Goal: Navigation & Orientation: Find specific page/section

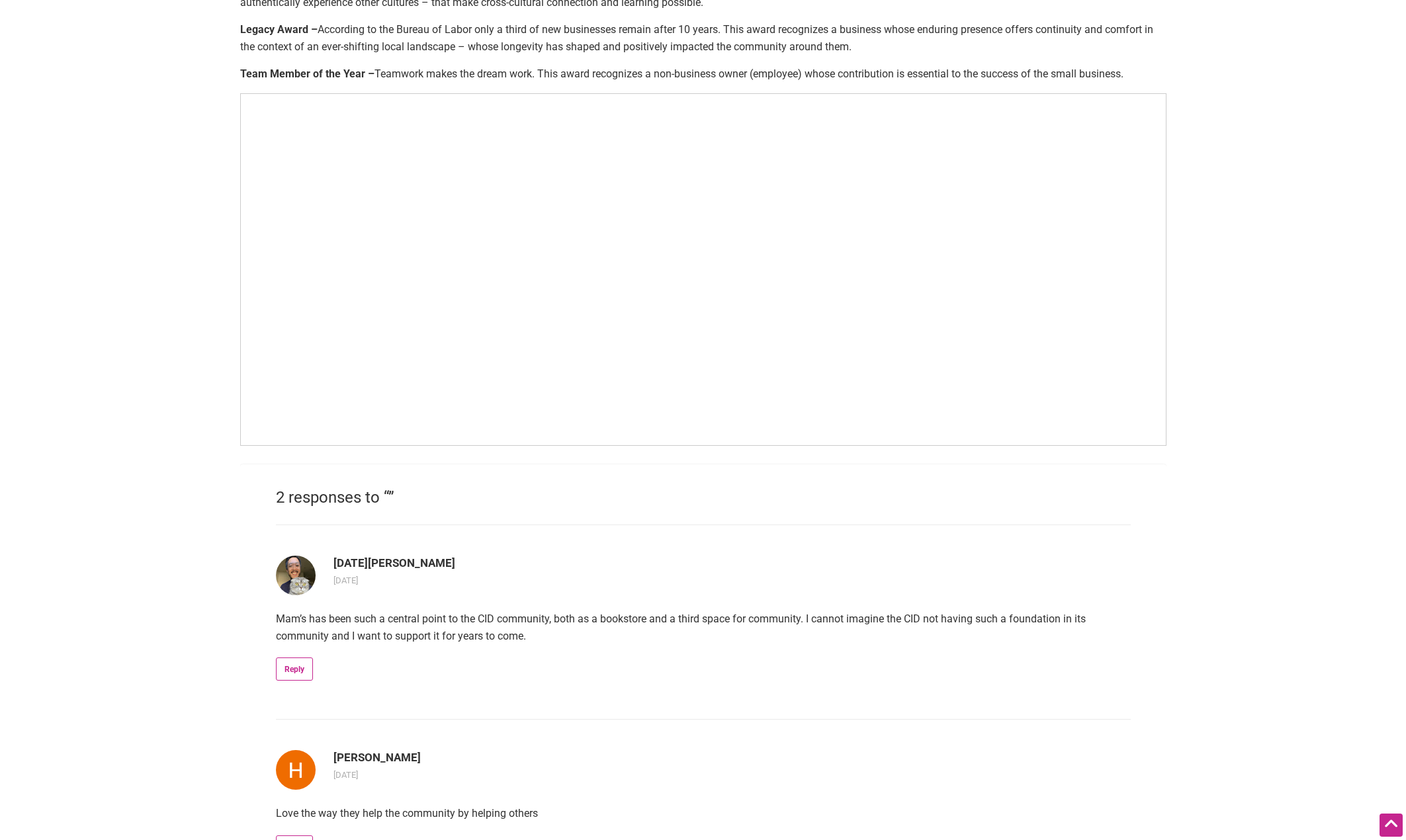
scroll to position [794, 0]
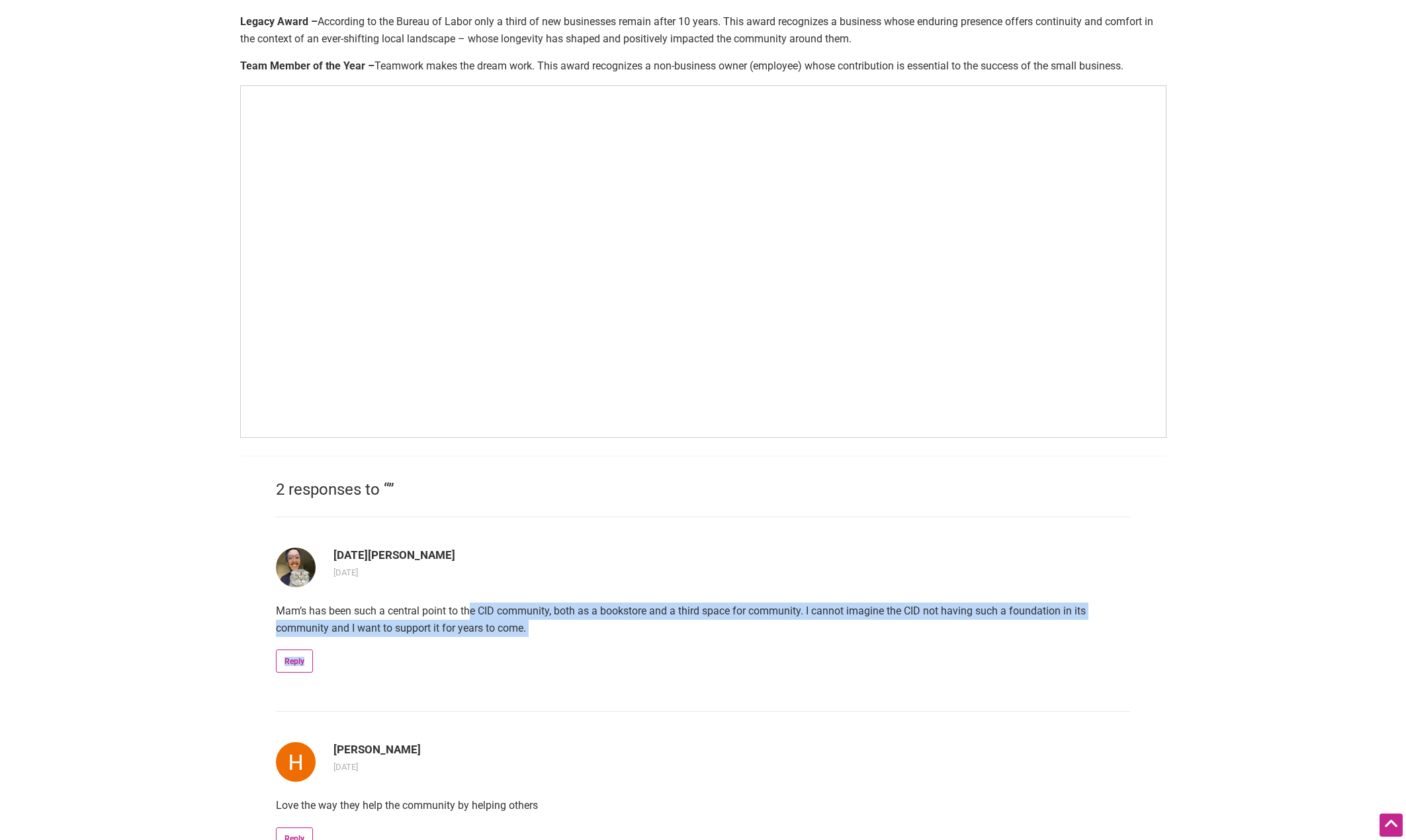
drag, startPoint x: 473, startPoint y: 605, endPoint x: 520, endPoint y: 667, distance: 77.8
click at [520, 667] on article "Noel Malpaya 2 weeks ago Mam’s has been such a central point to the CID communi…" at bounding box center [703, 614] width 855 height 195
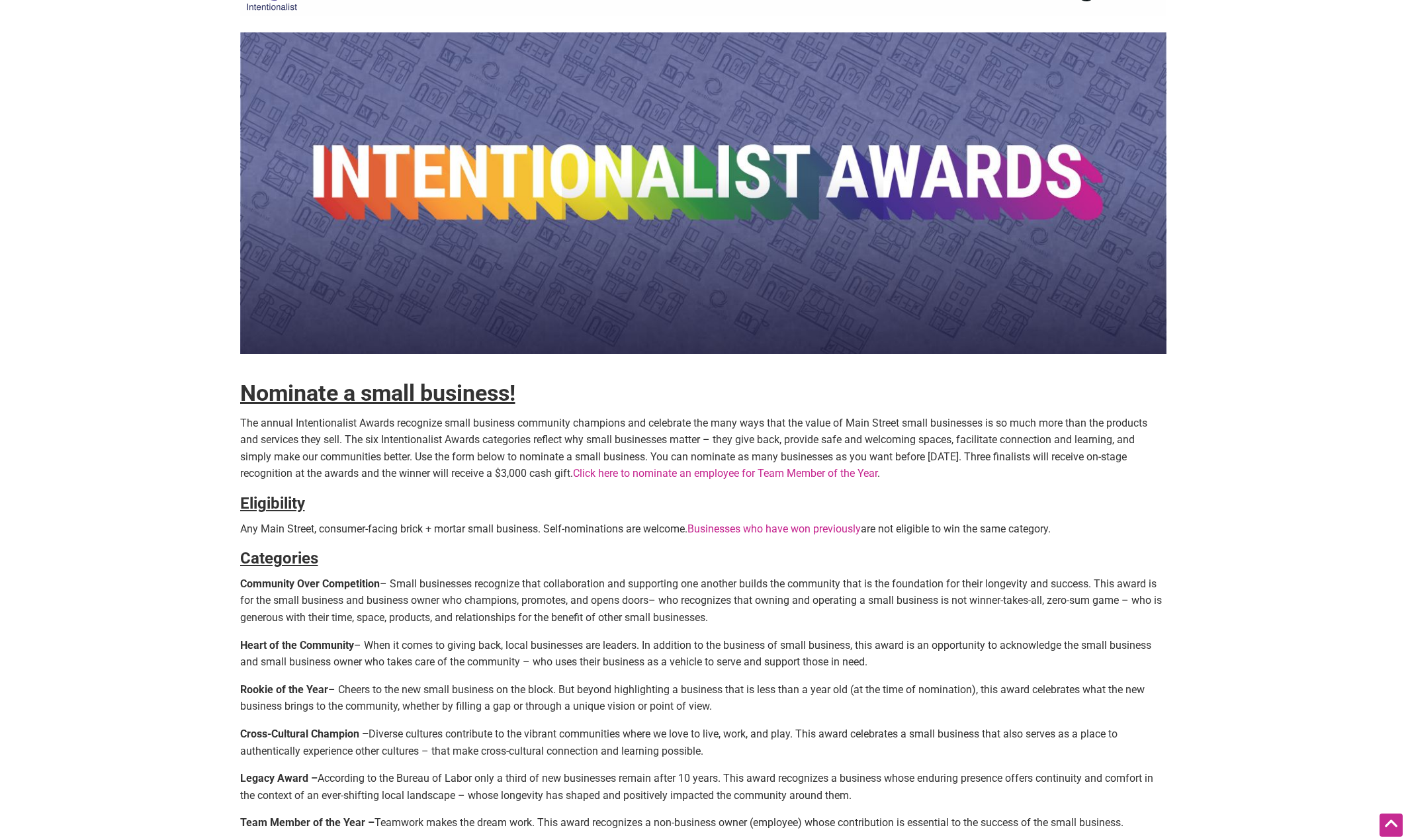
scroll to position [0, 0]
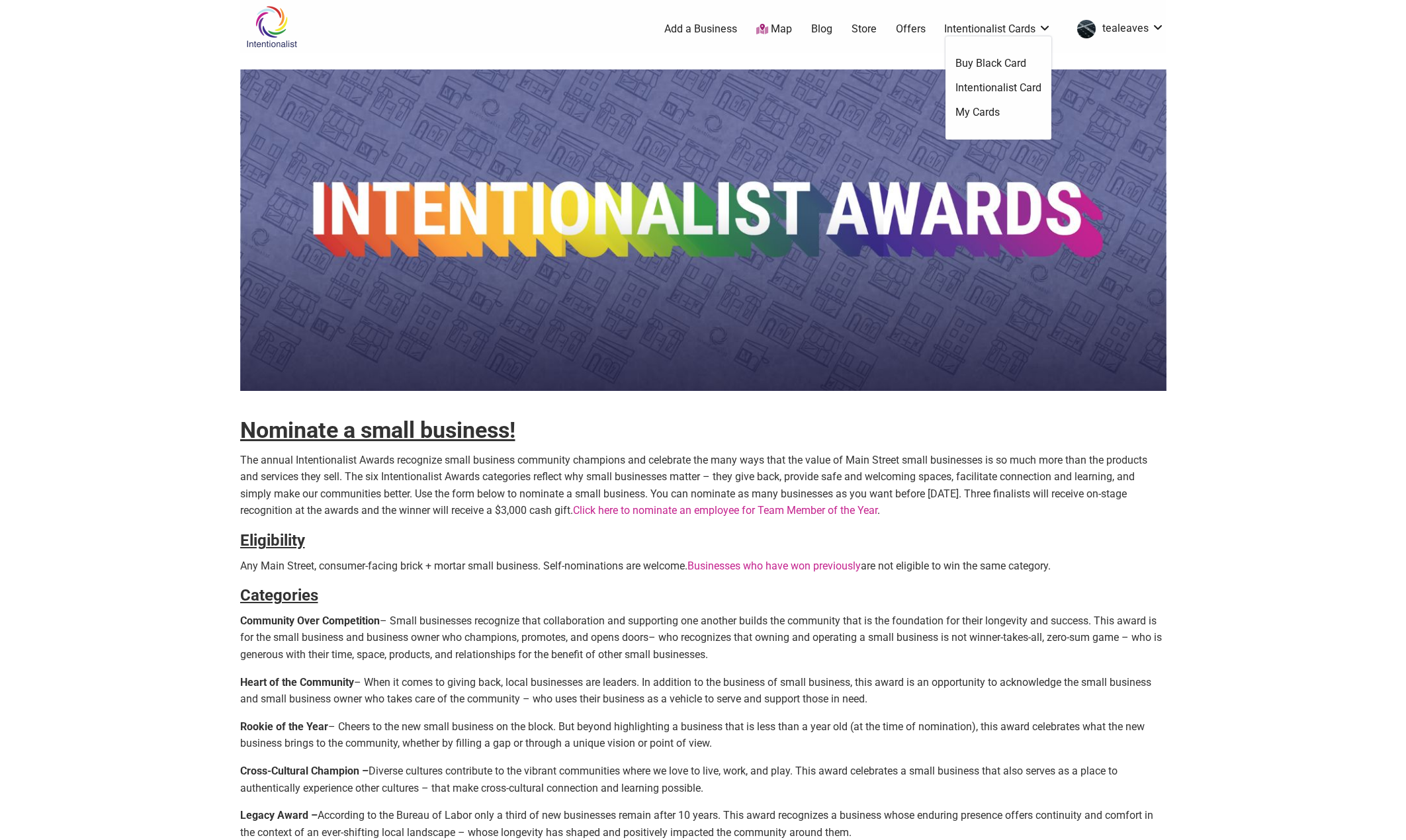
click at [913, 23] on link "Offers" at bounding box center [911, 29] width 29 height 15
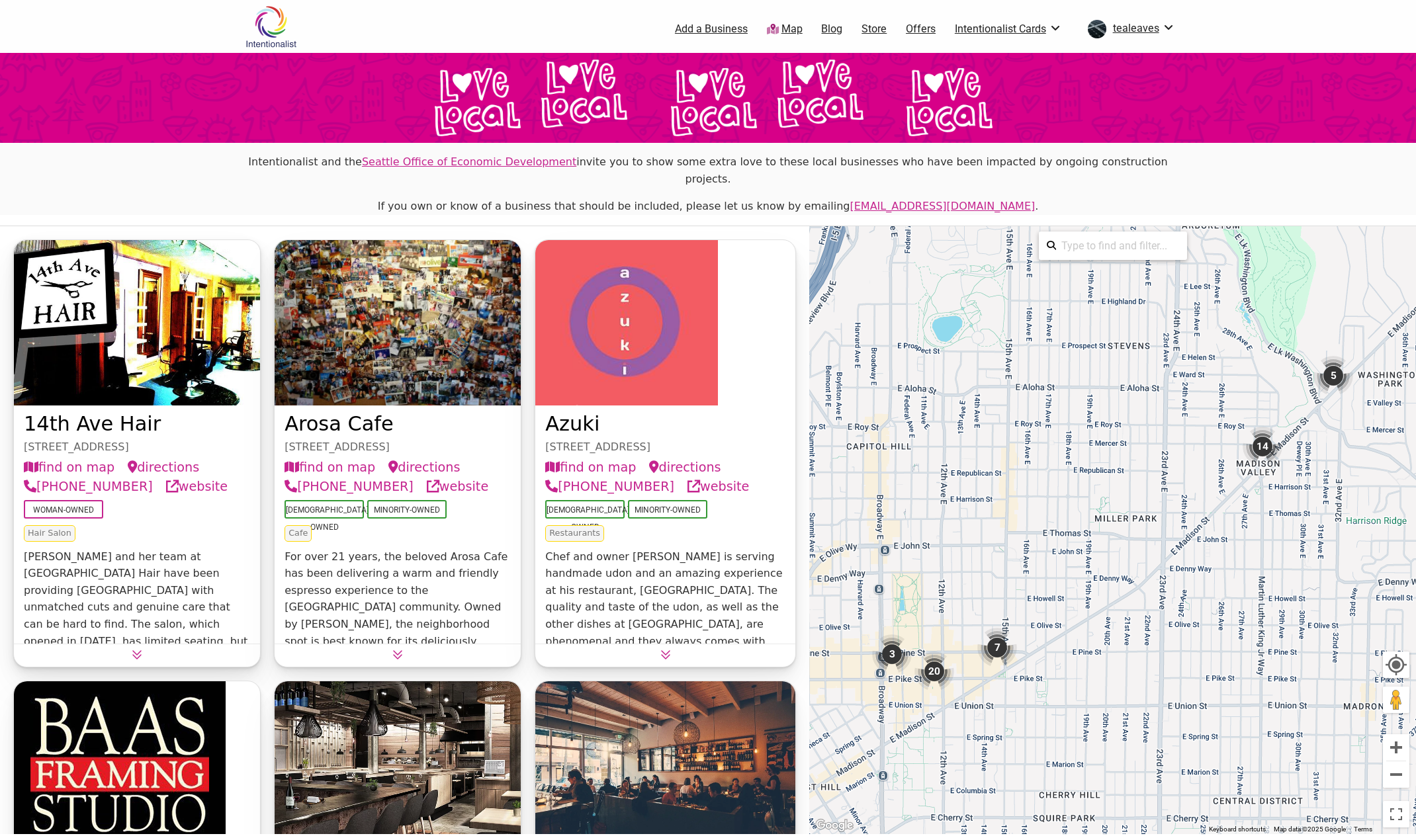
click at [783, 28] on link "Map" at bounding box center [784, 29] width 36 height 16
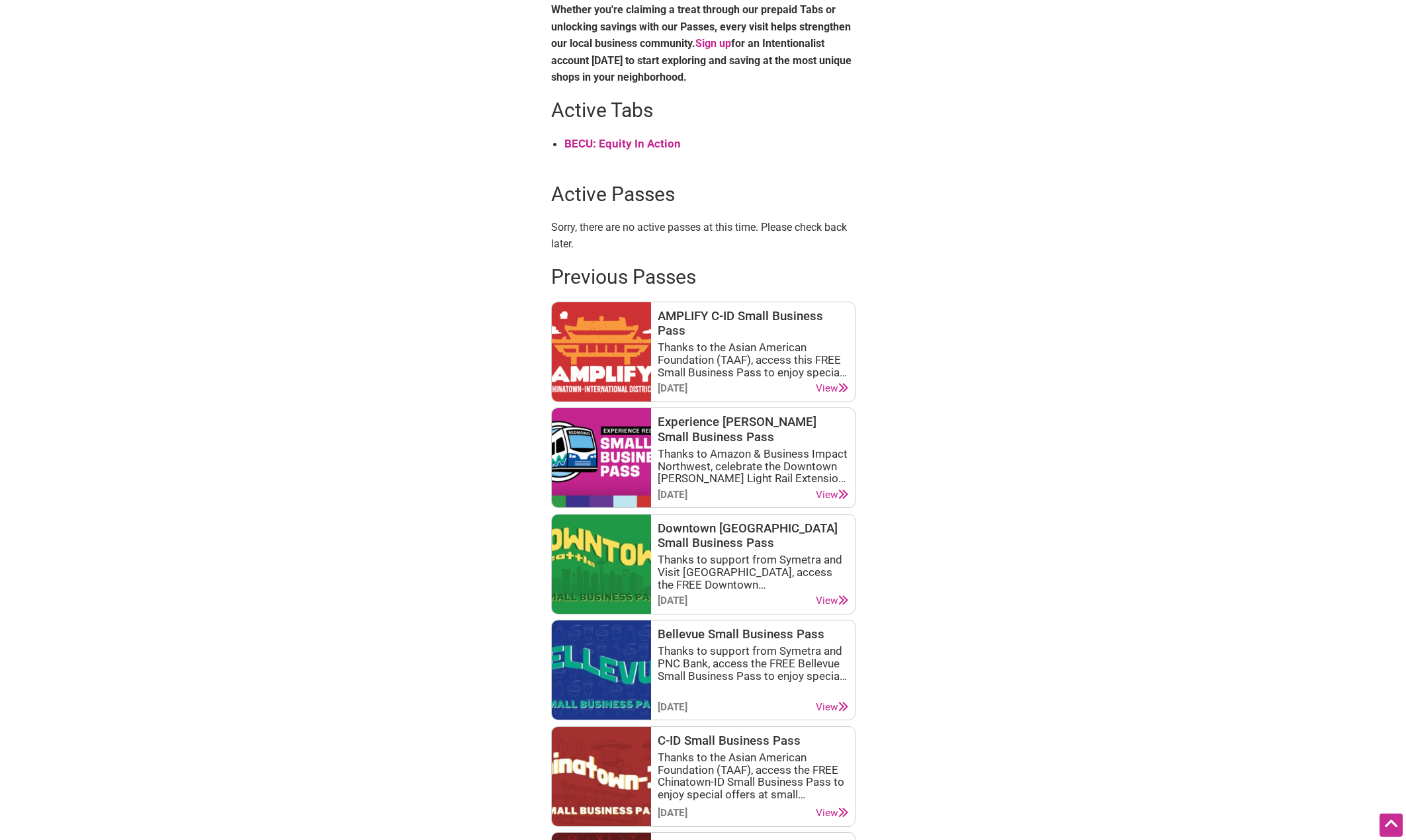
scroll to position [529, 0]
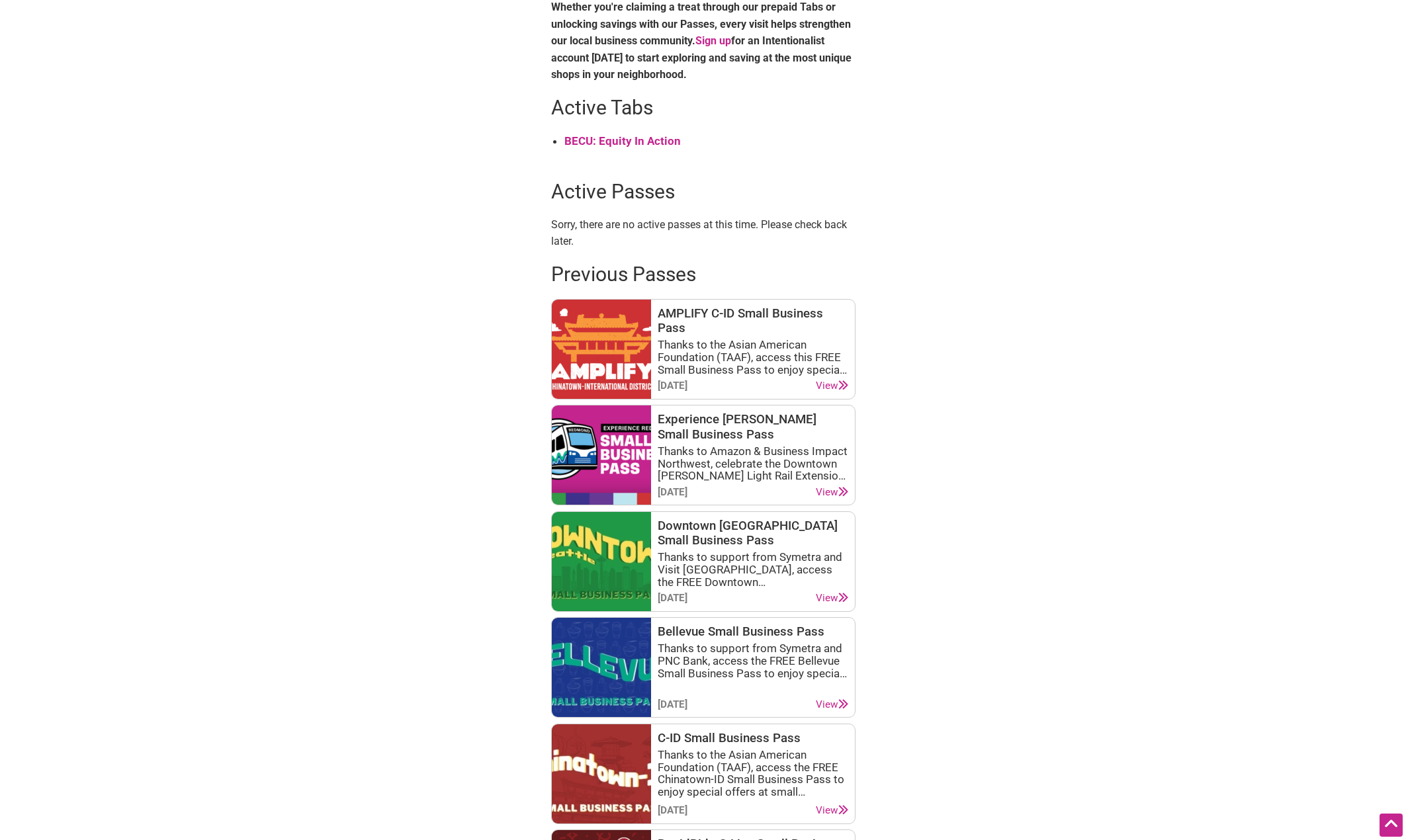
click at [652, 142] on strong "BECU: Equity In Action" at bounding box center [622, 141] width 117 height 13
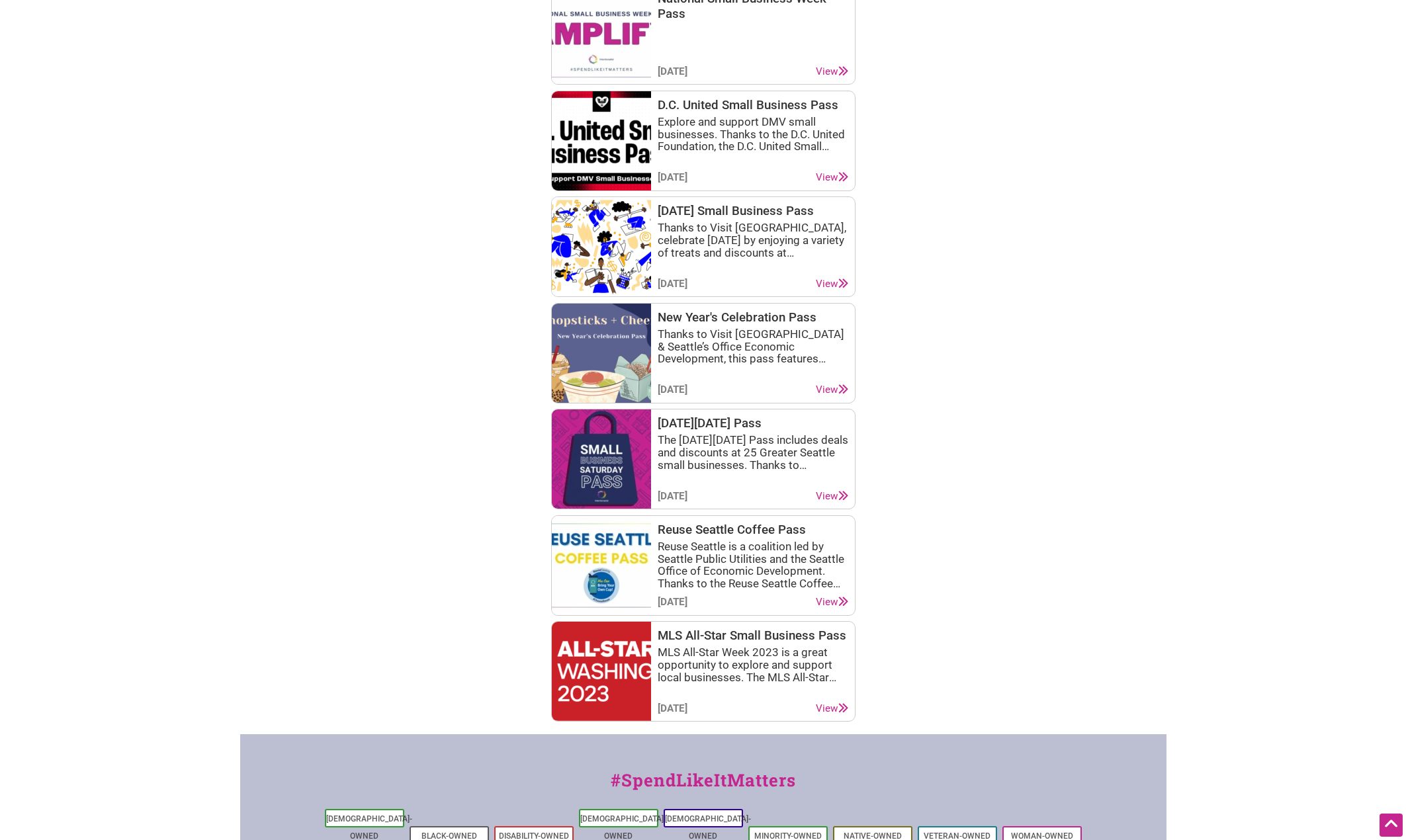
scroll to position [1588, 0]
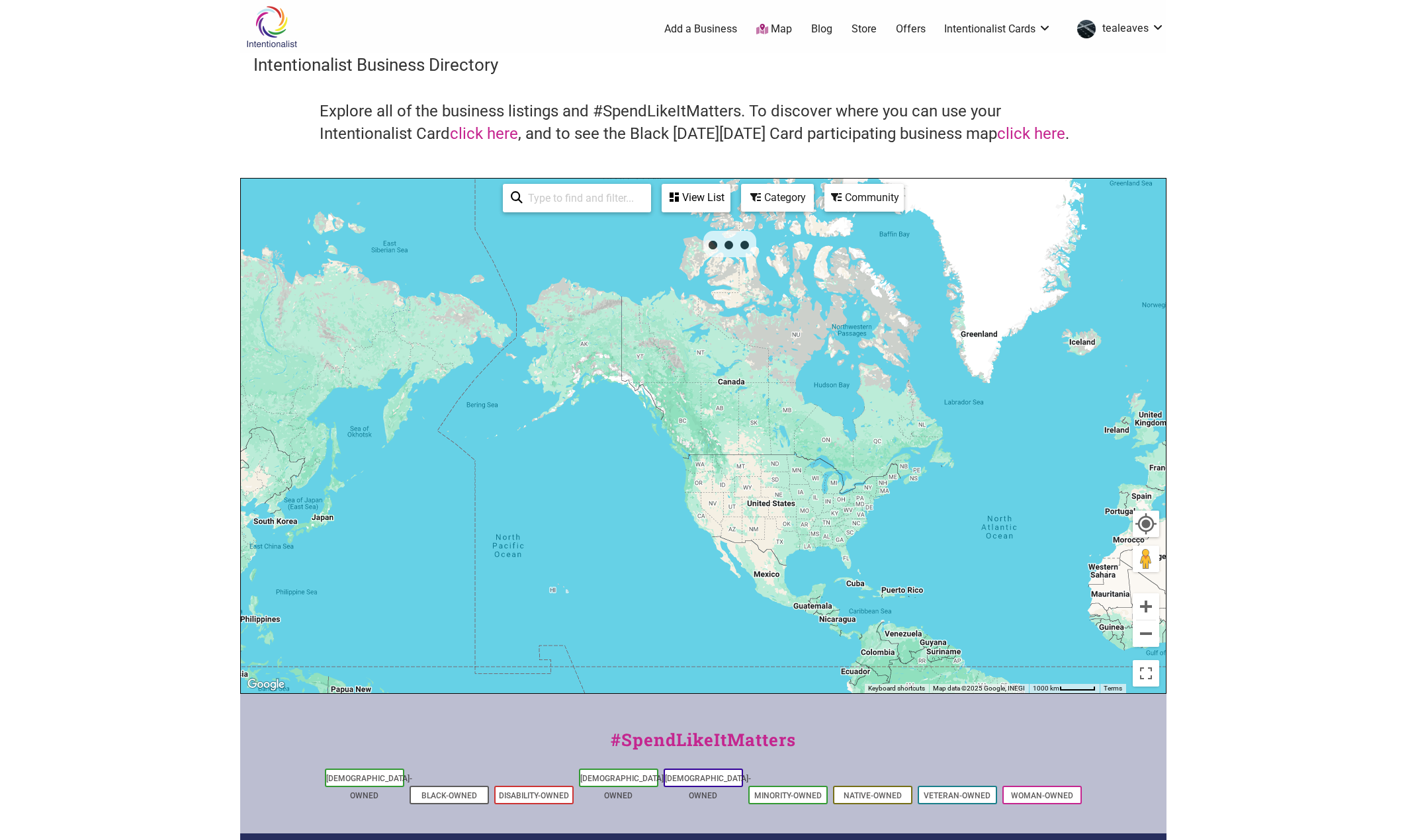
click at [729, 203] on div "Category" at bounding box center [696, 198] width 66 height 25
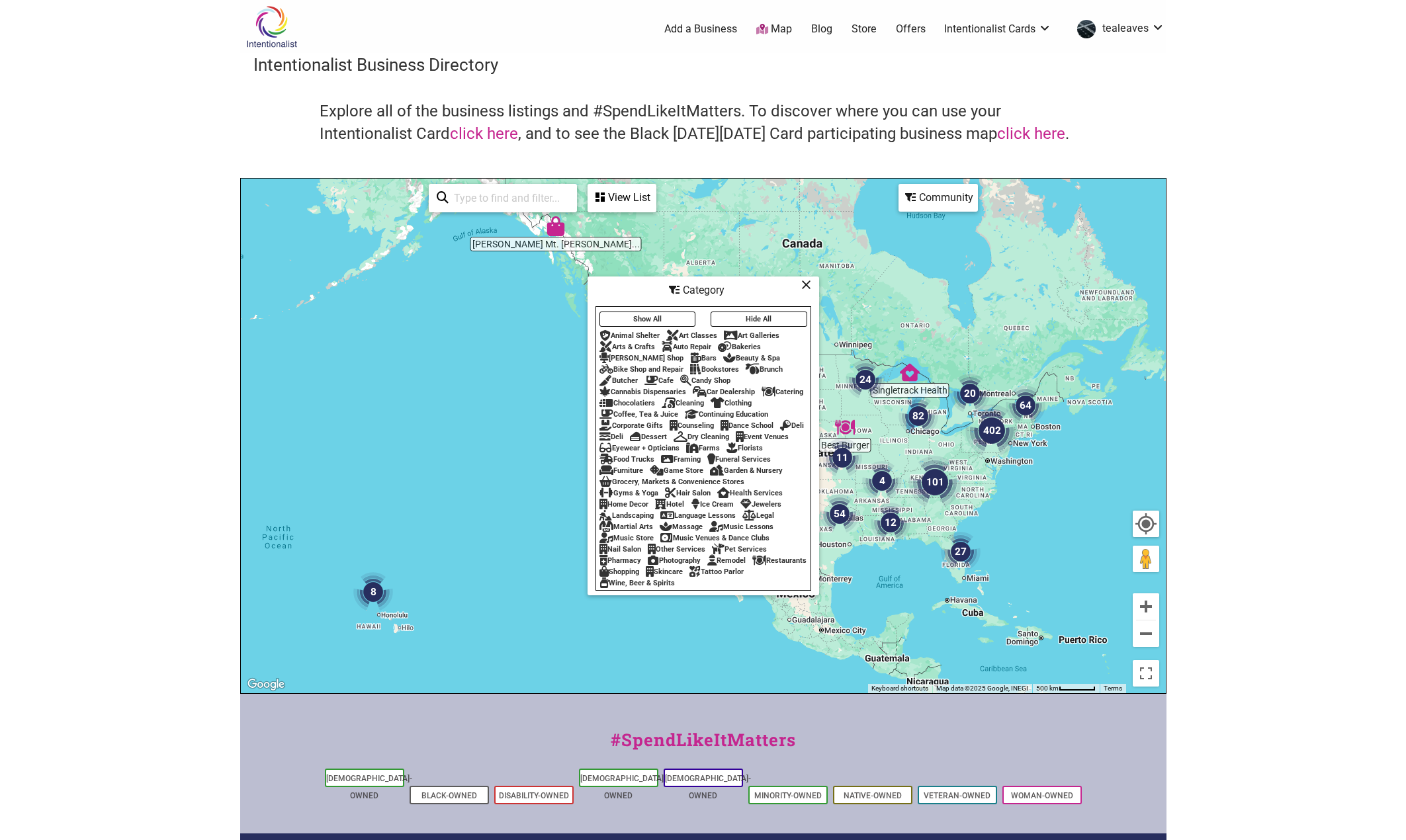
click at [698, 205] on div "To navigate, press the arrow keys." at bounding box center [703, 436] width 924 height 515
click at [655, 210] on div "Community" at bounding box center [622, 198] width 66 height 25
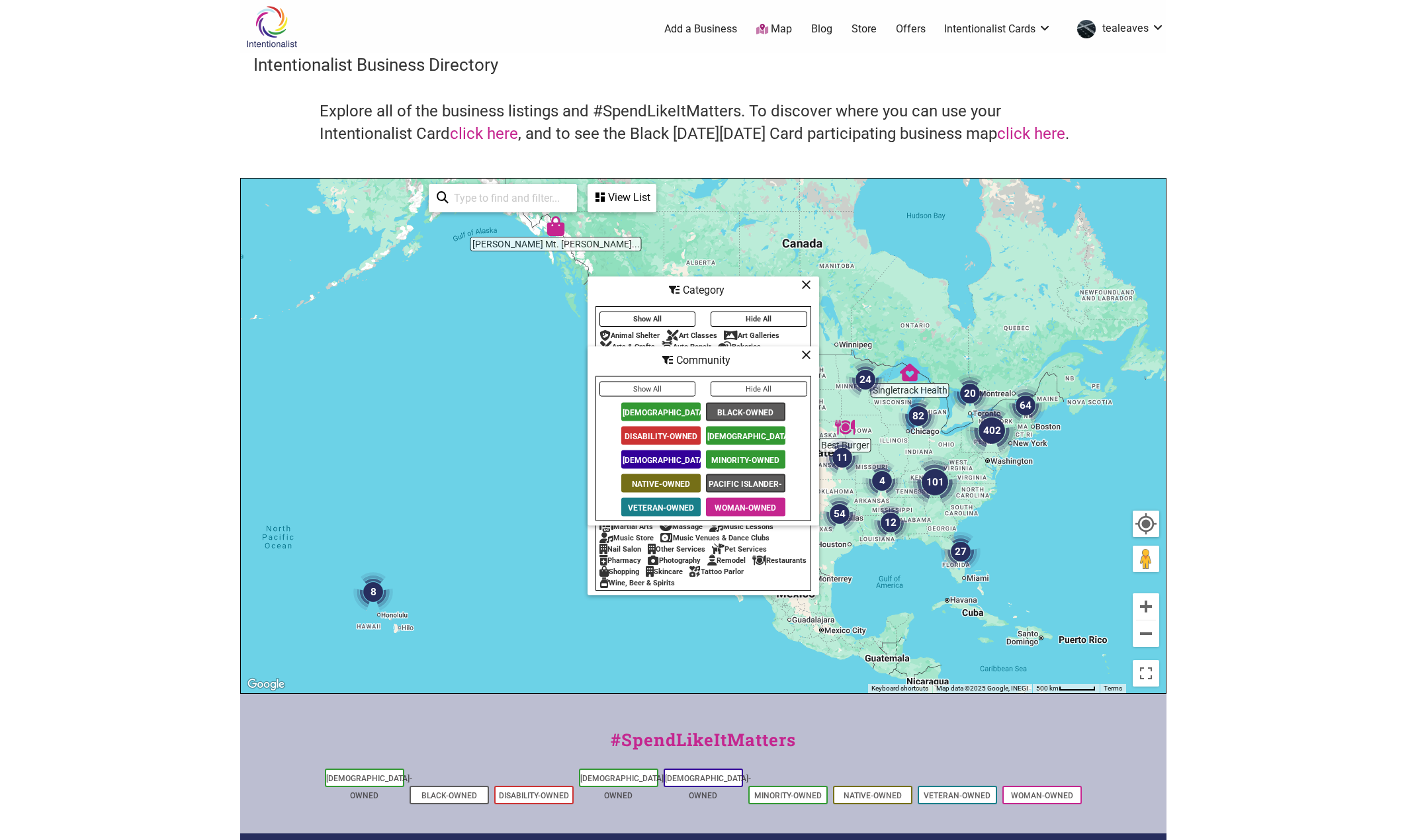
click at [759, 412] on span "Black-Owned" at bounding box center [745, 412] width 79 height 18
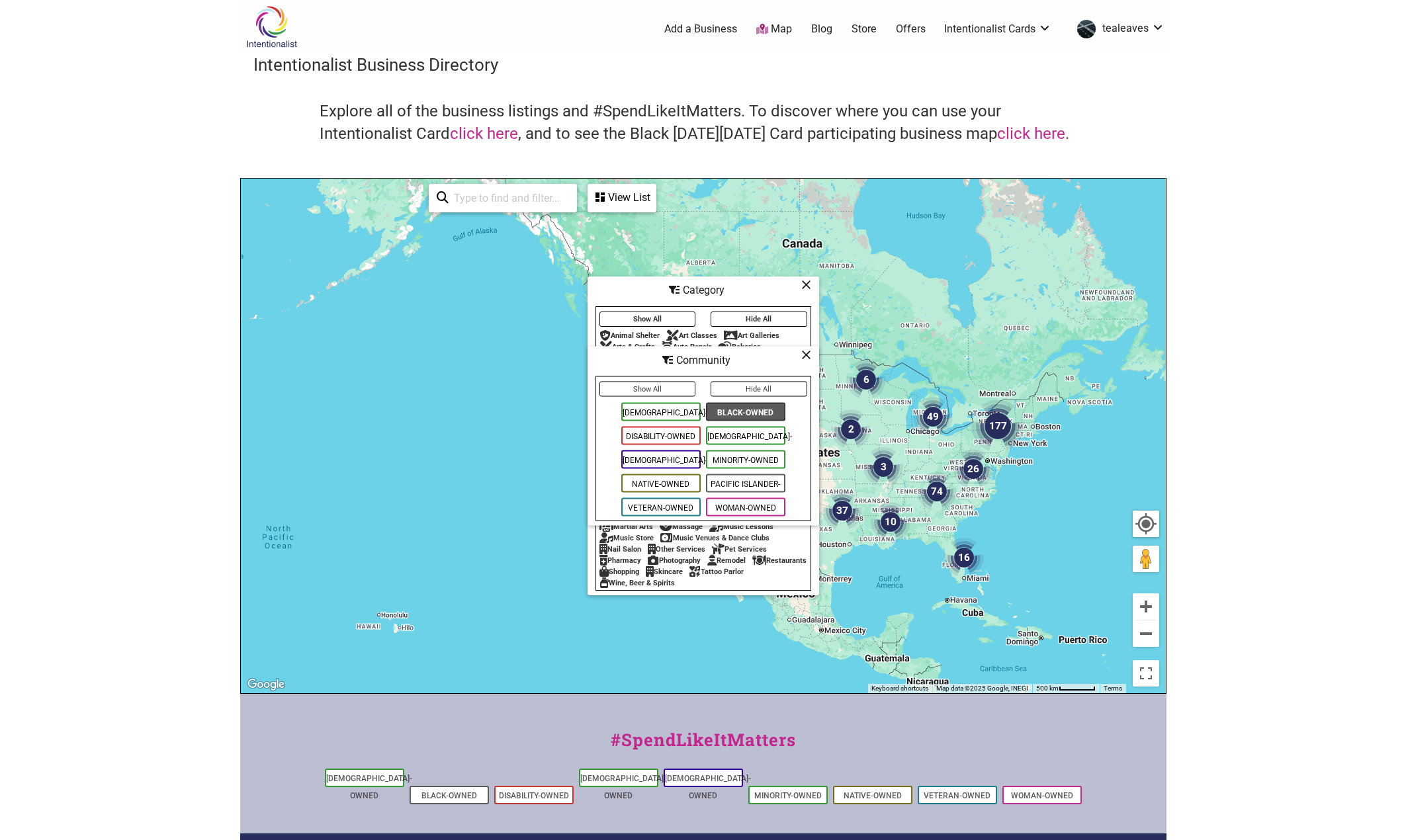
click at [1146, 381] on div "To navigate, press the arrow keys." at bounding box center [703, 436] width 924 height 515
click at [811, 285] on icon at bounding box center [806, 285] width 10 height 1
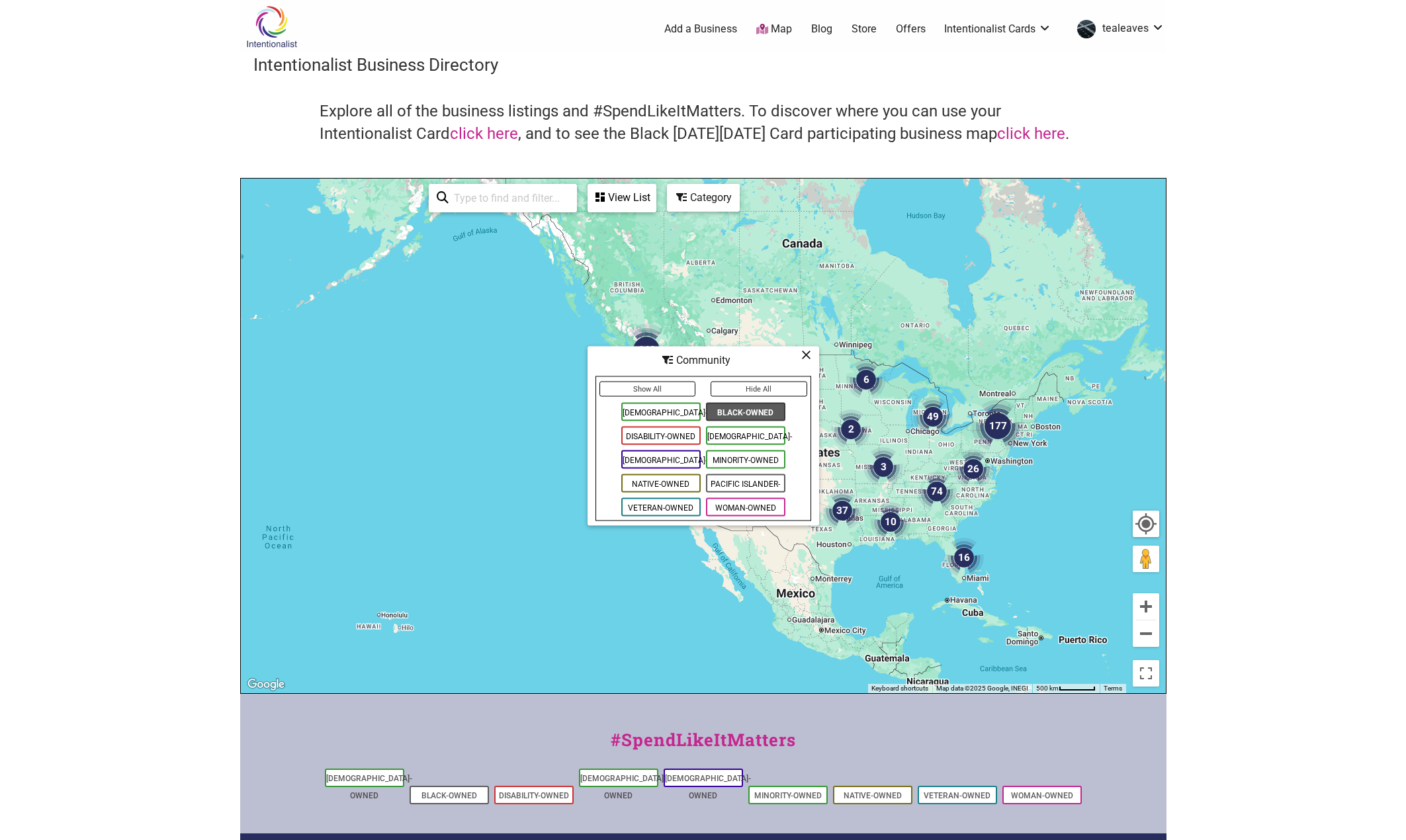
click at [807, 356] on icon at bounding box center [806, 355] width 10 height 1
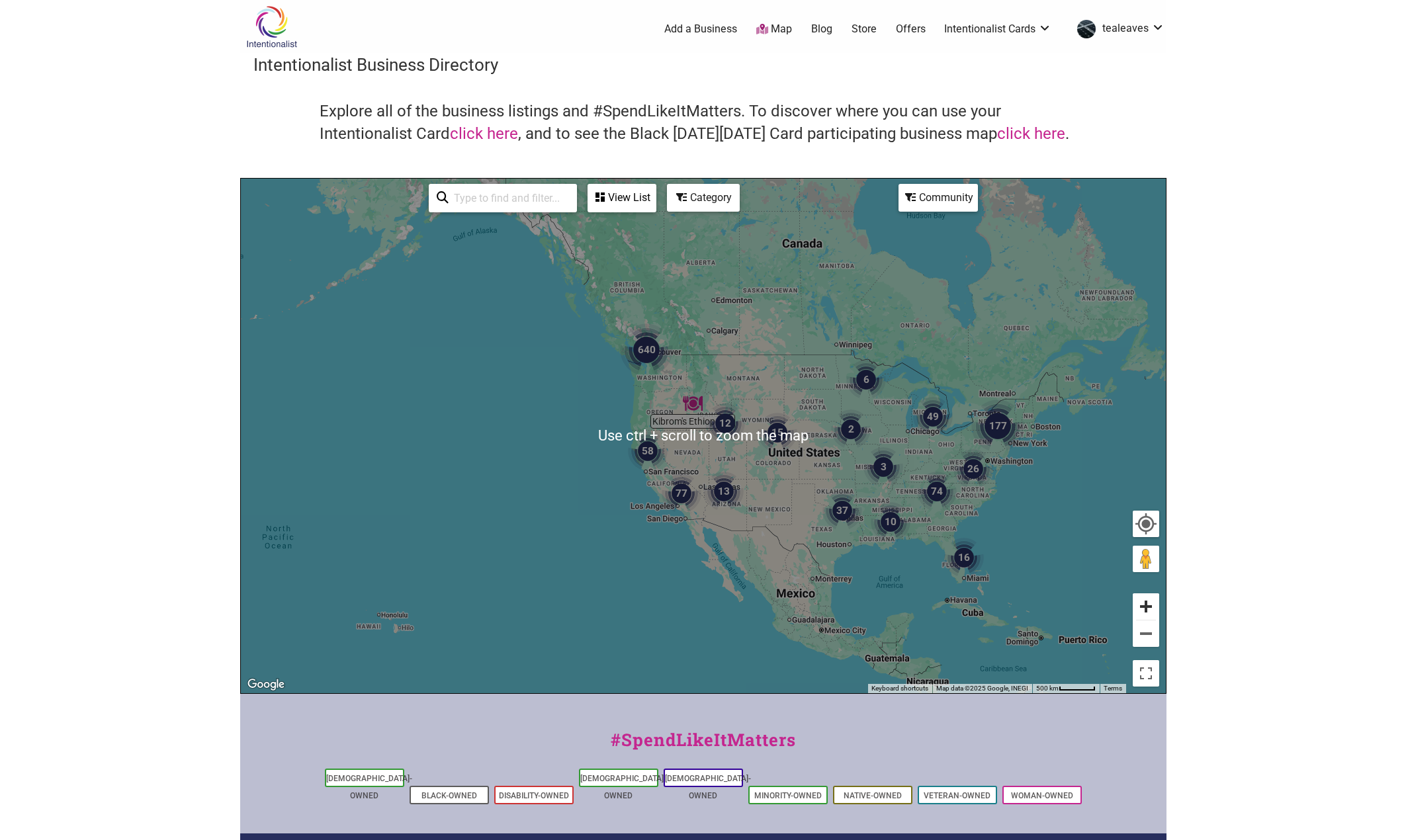
click at [1148, 607] on button "Zoom in" at bounding box center [1145, 607] width 27 height 27
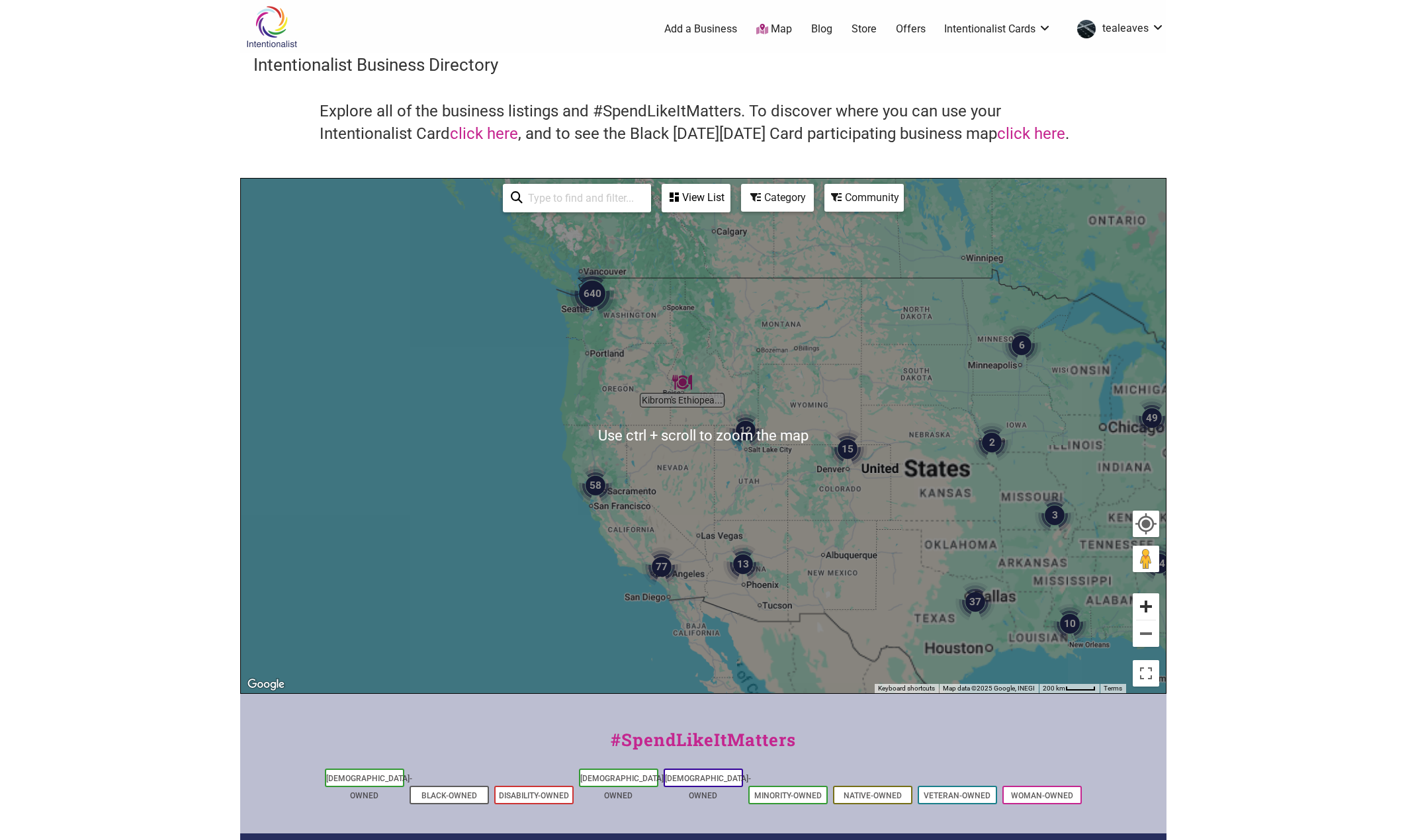
click at [1147, 606] on button "Zoom in" at bounding box center [1145, 607] width 27 height 27
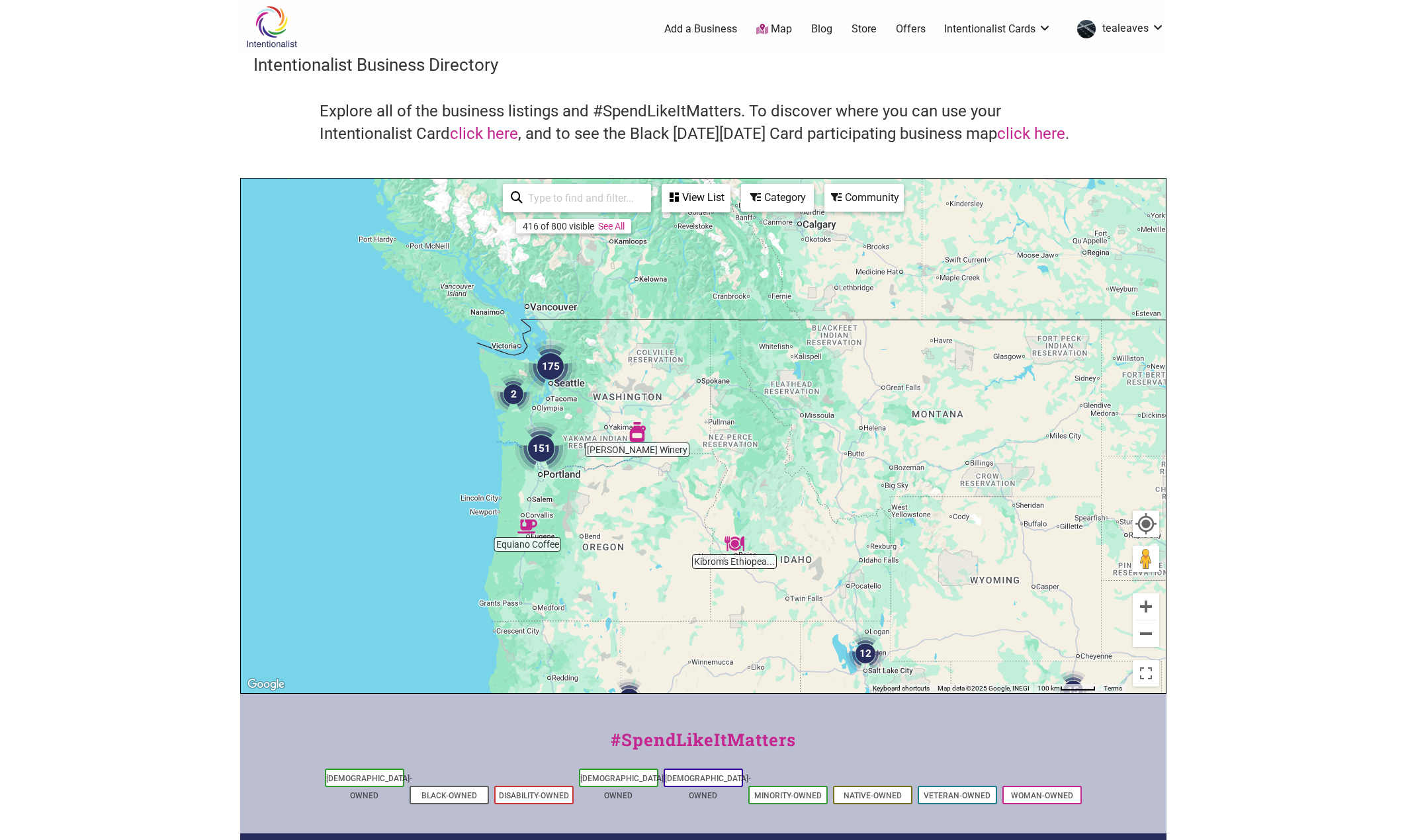
drag, startPoint x: 547, startPoint y: 275, endPoint x: 621, endPoint y: 482, distance: 219.8
click at [621, 482] on div "To navigate, press the arrow keys." at bounding box center [703, 436] width 924 height 515
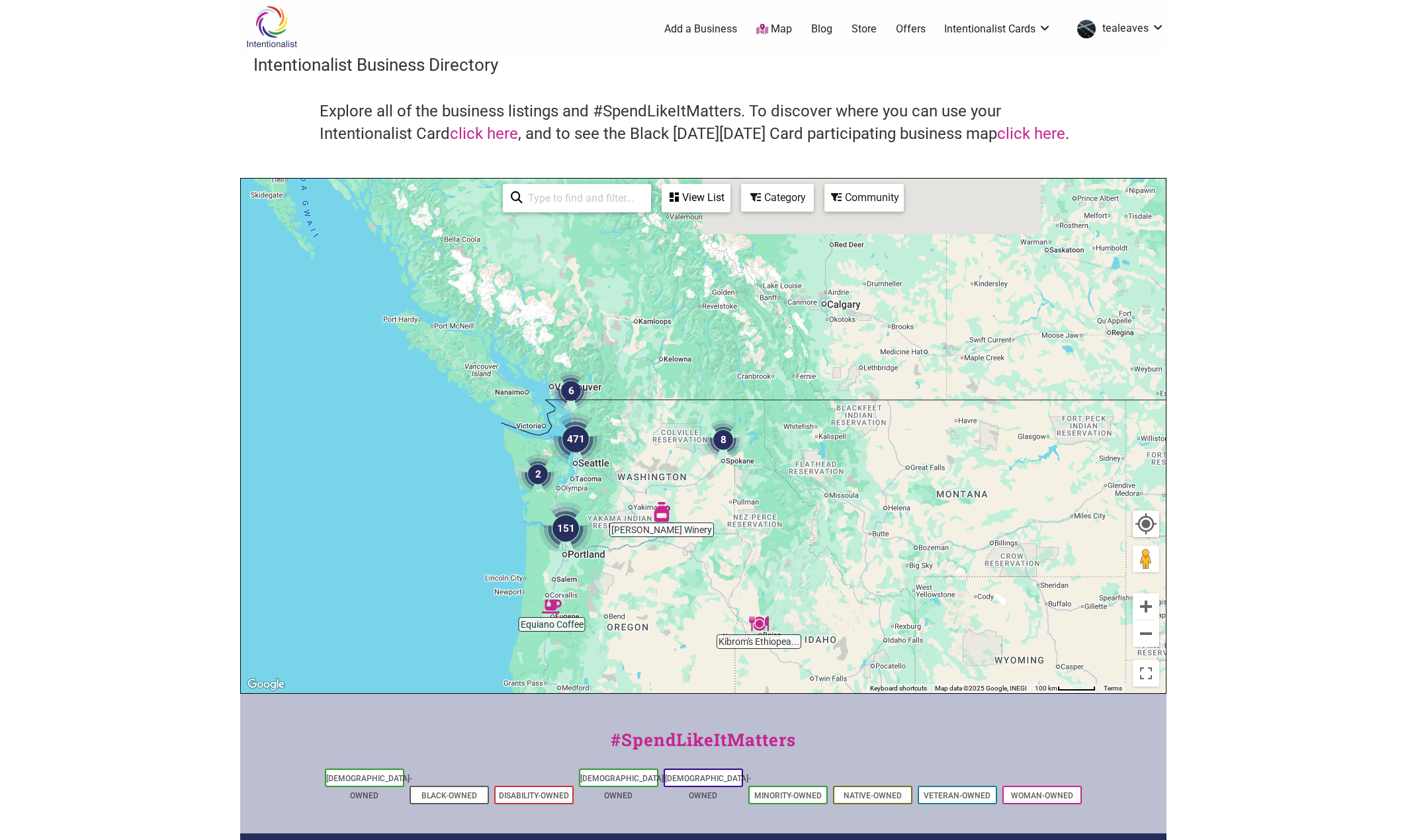
drag, startPoint x: 623, startPoint y: 384, endPoint x: 652, endPoint y: 461, distance: 82.3
click at [652, 461] on div "To navigate, press the arrow keys." at bounding box center [703, 436] width 924 height 515
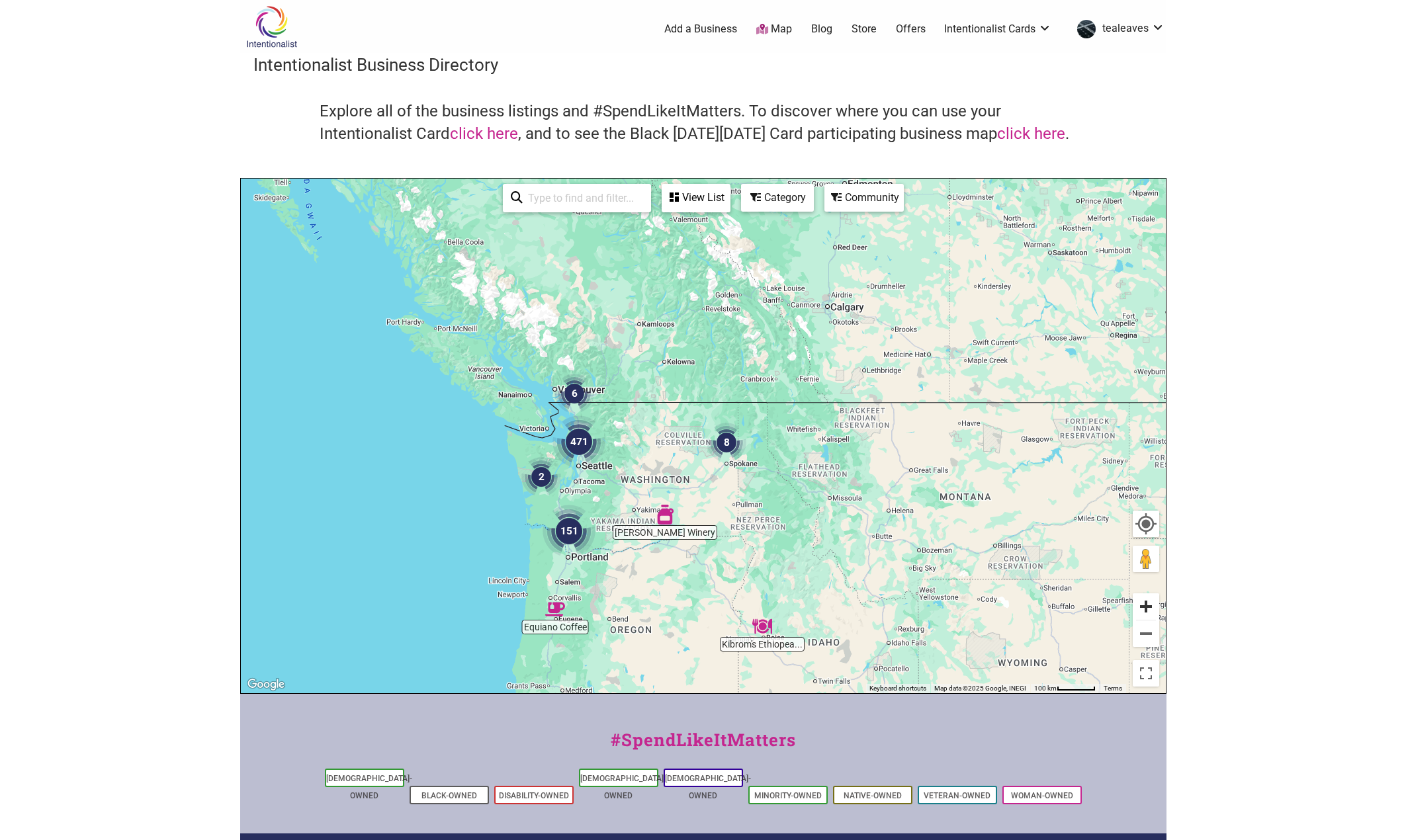
click at [1140, 610] on button "Zoom in" at bounding box center [1145, 607] width 27 height 27
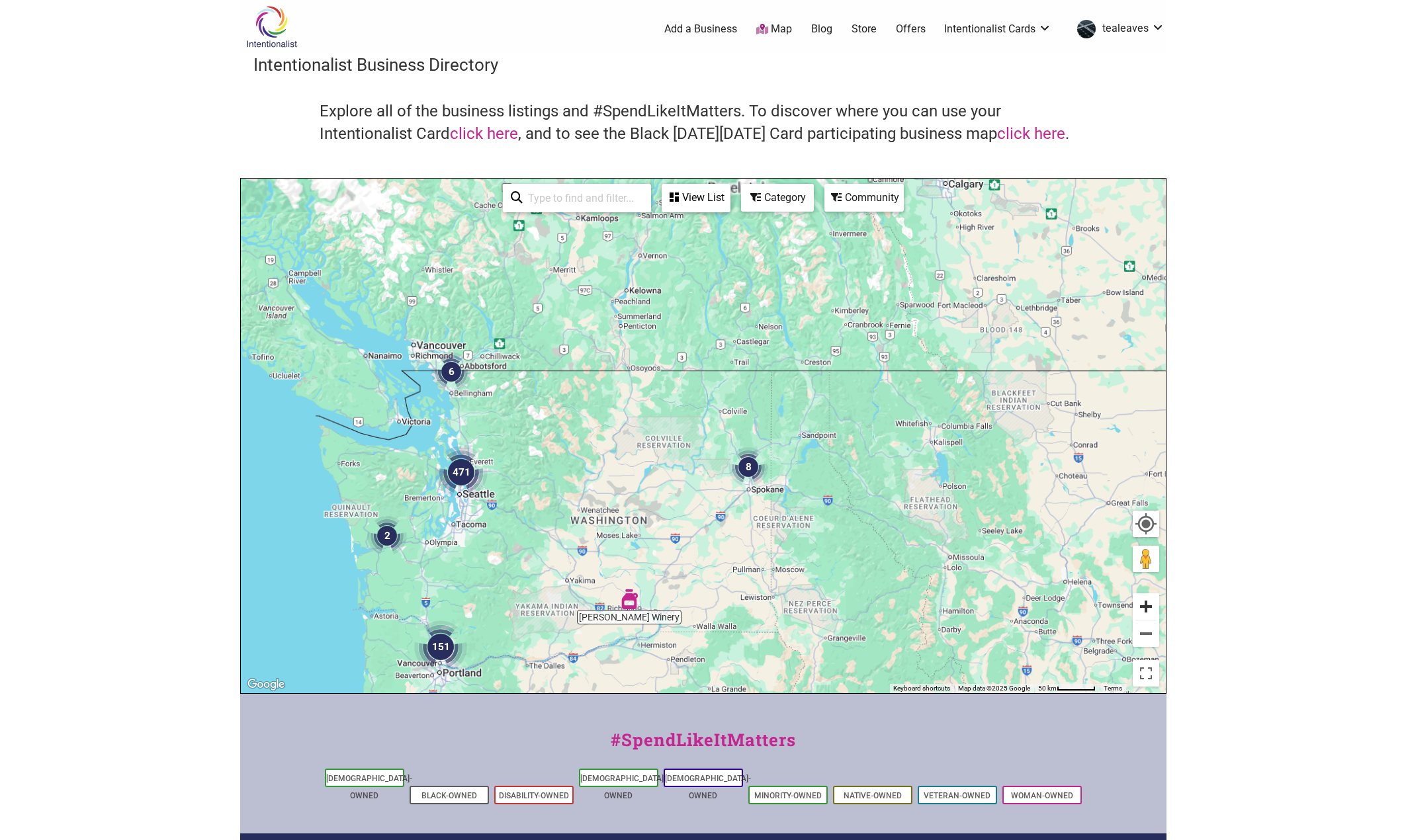
click at [1140, 610] on button "Zoom in" at bounding box center [1145, 607] width 27 height 27
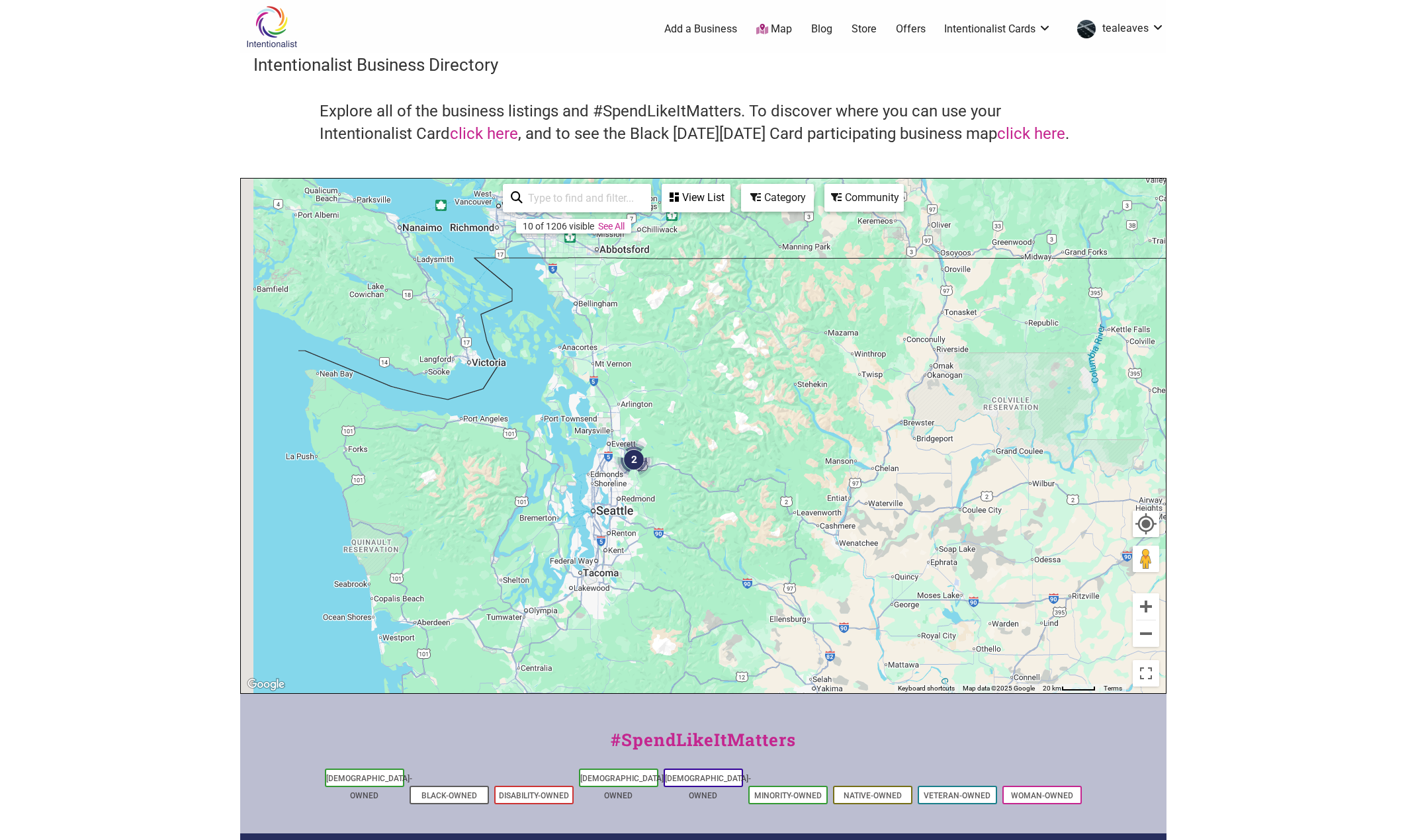
drag, startPoint x: 497, startPoint y: 478, endPoint x: 913, endPoint y: 431, distance: 418.6
click at [913, 431] on div "To navigate, press the arrow keys." at bounding box center [703, 436] width 924 height 515
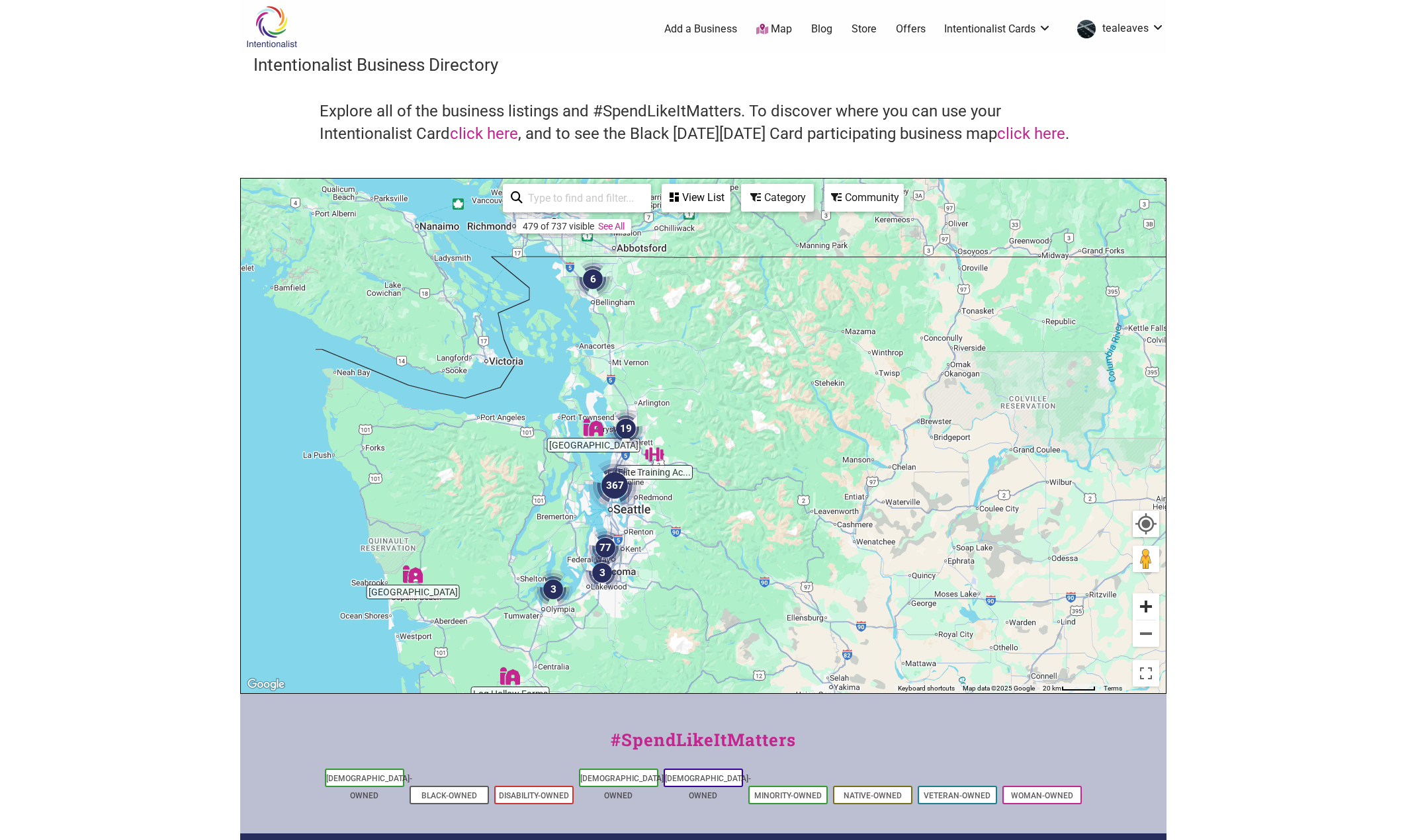
click at [1142, 604] on button "Zoom in" at bounding box center [1145, 607] width 27 height 27
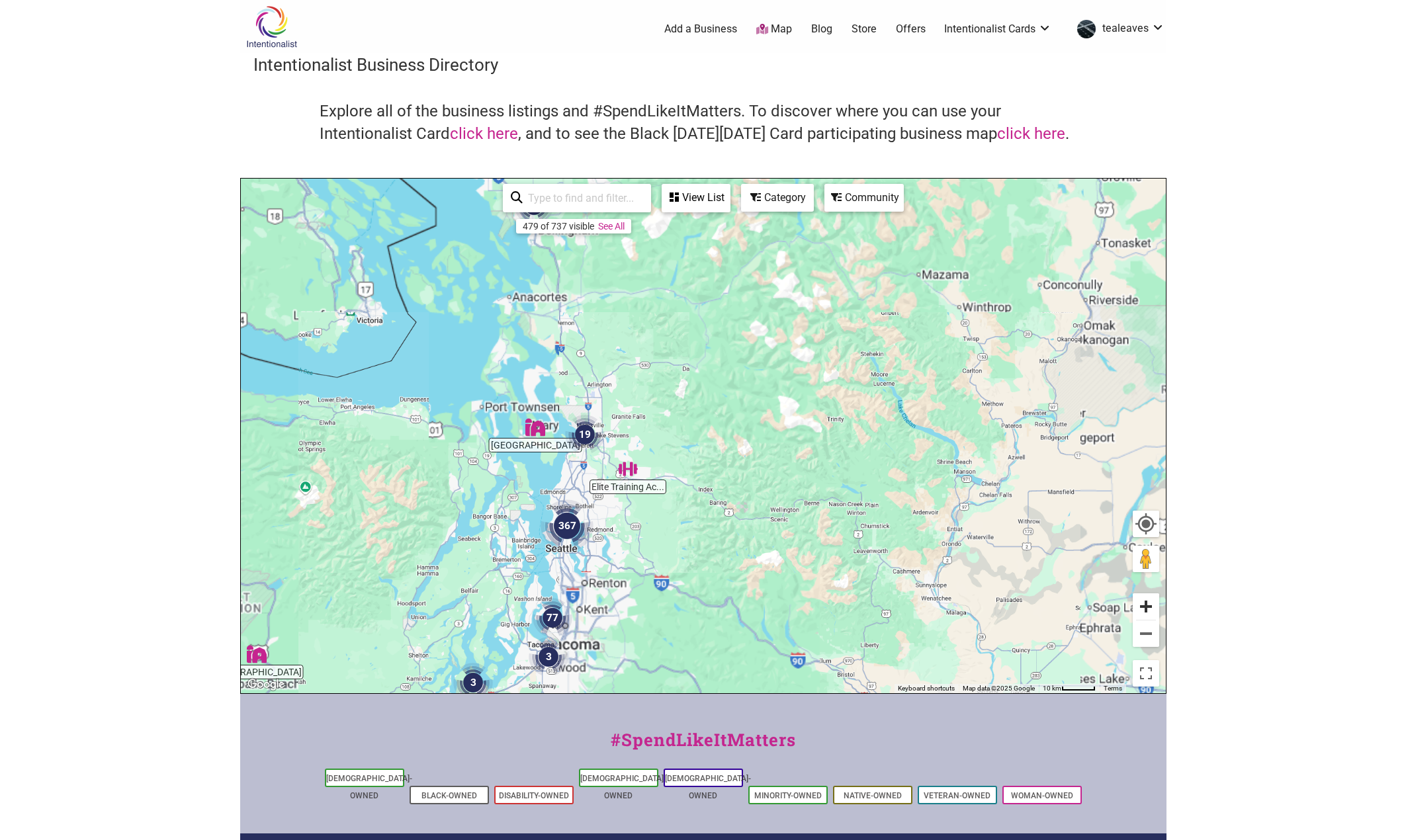
click at [1142, 604] on button "Zoom in" at bounding box center [1145, 607] width 27 height 27
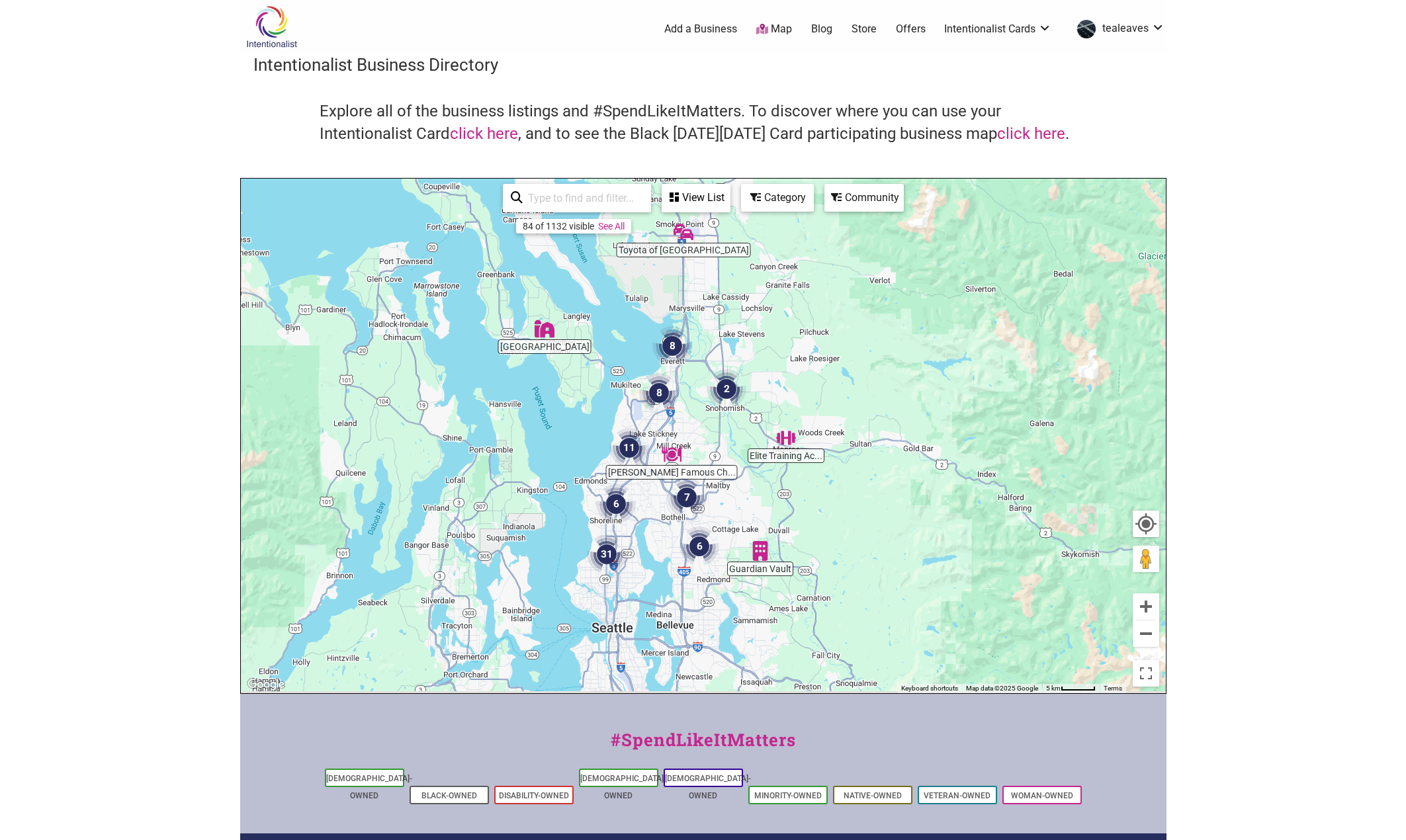
drag, startPoint x: 579, startPoint y: 489, endPoint x: 885, endPoint y: 387, distance: 322.6
click at [885, 387] on div "To navigate, press the arrow keys." at bounding box center [703, 436] width 924 height 515
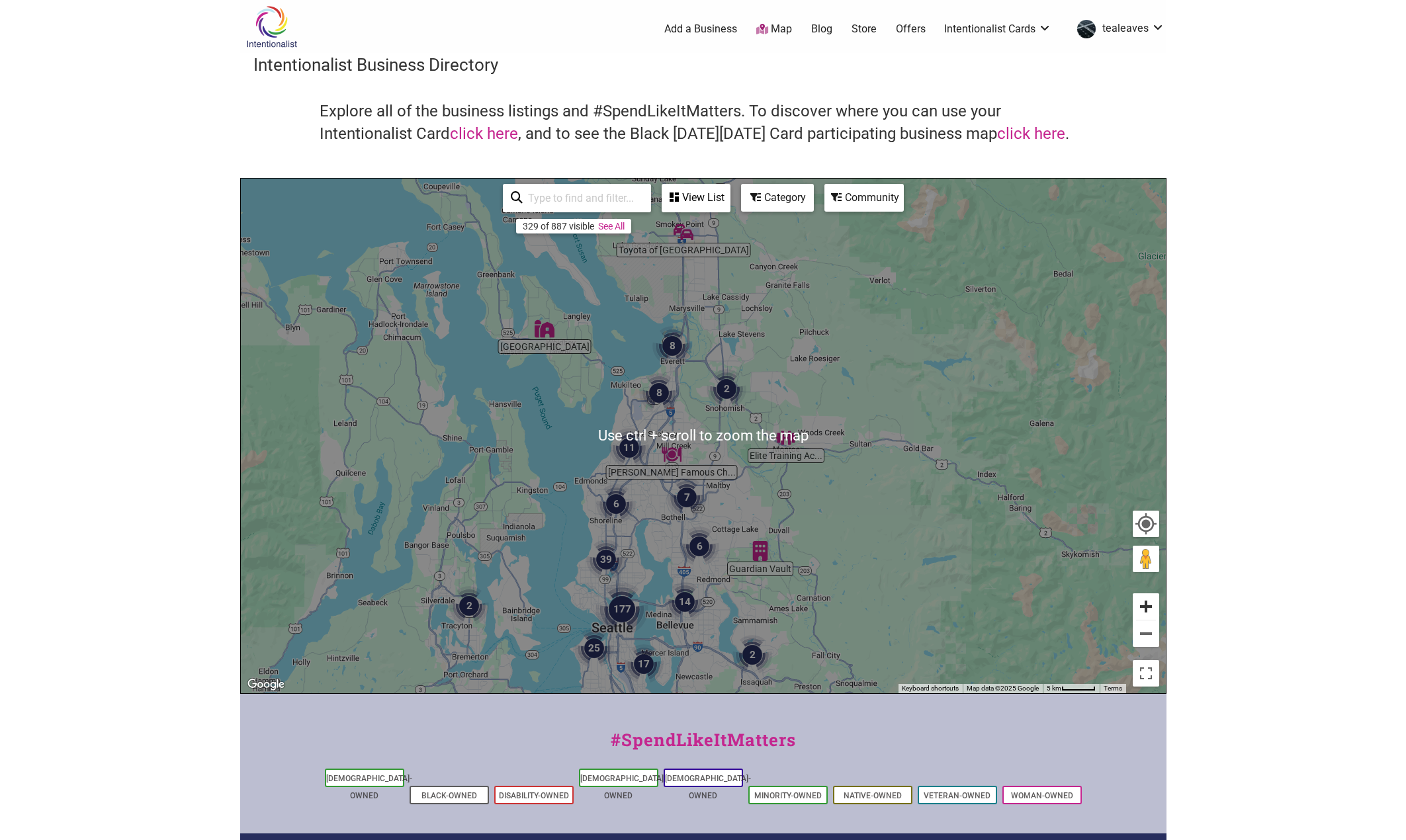
click at [1156, 611] on button "Zoom in" at bounding box center [1145, 607] width 27 height 27
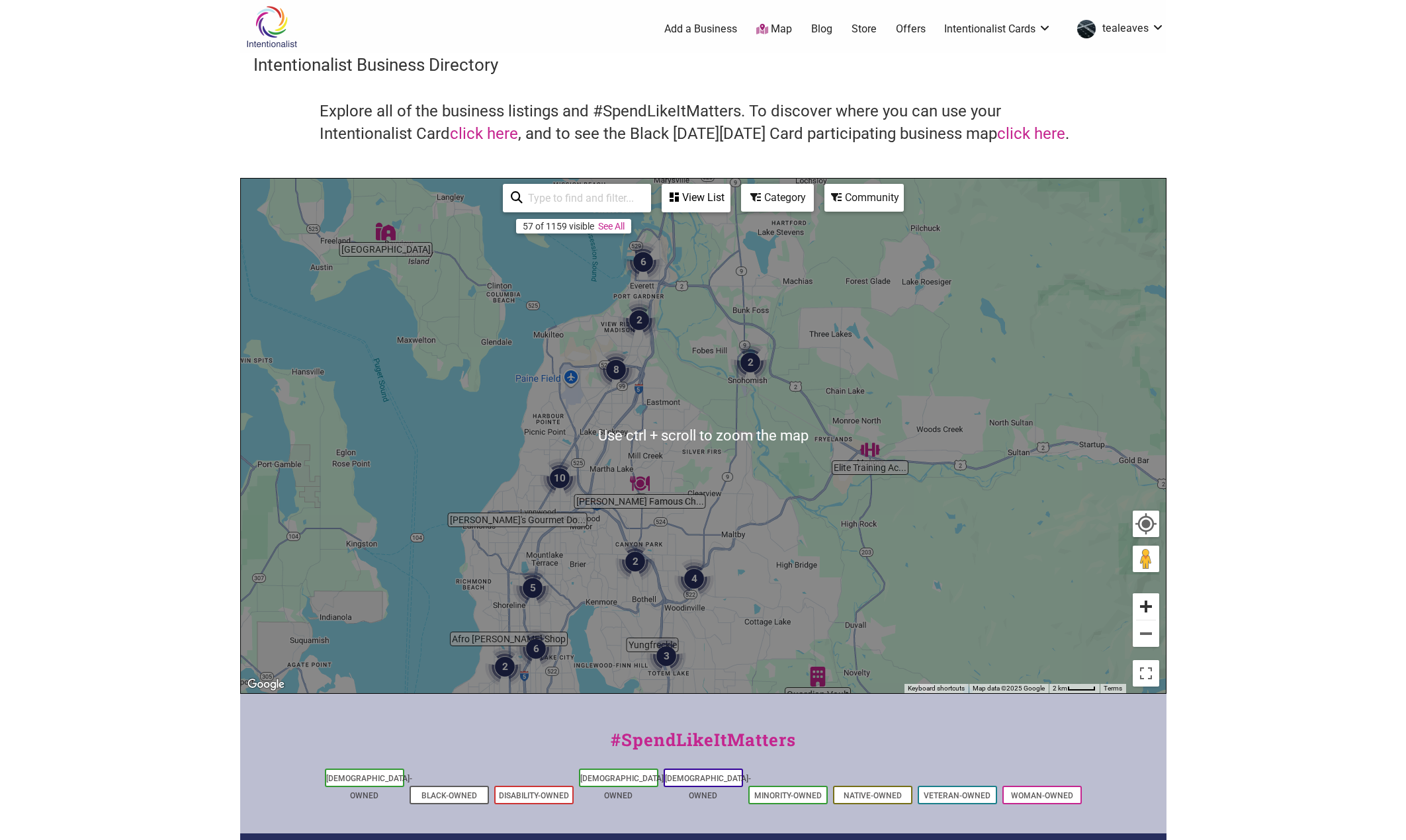
click at [1151, 607] on button "Zoom in" at bounding box center [1145, 607] width 27 height 27
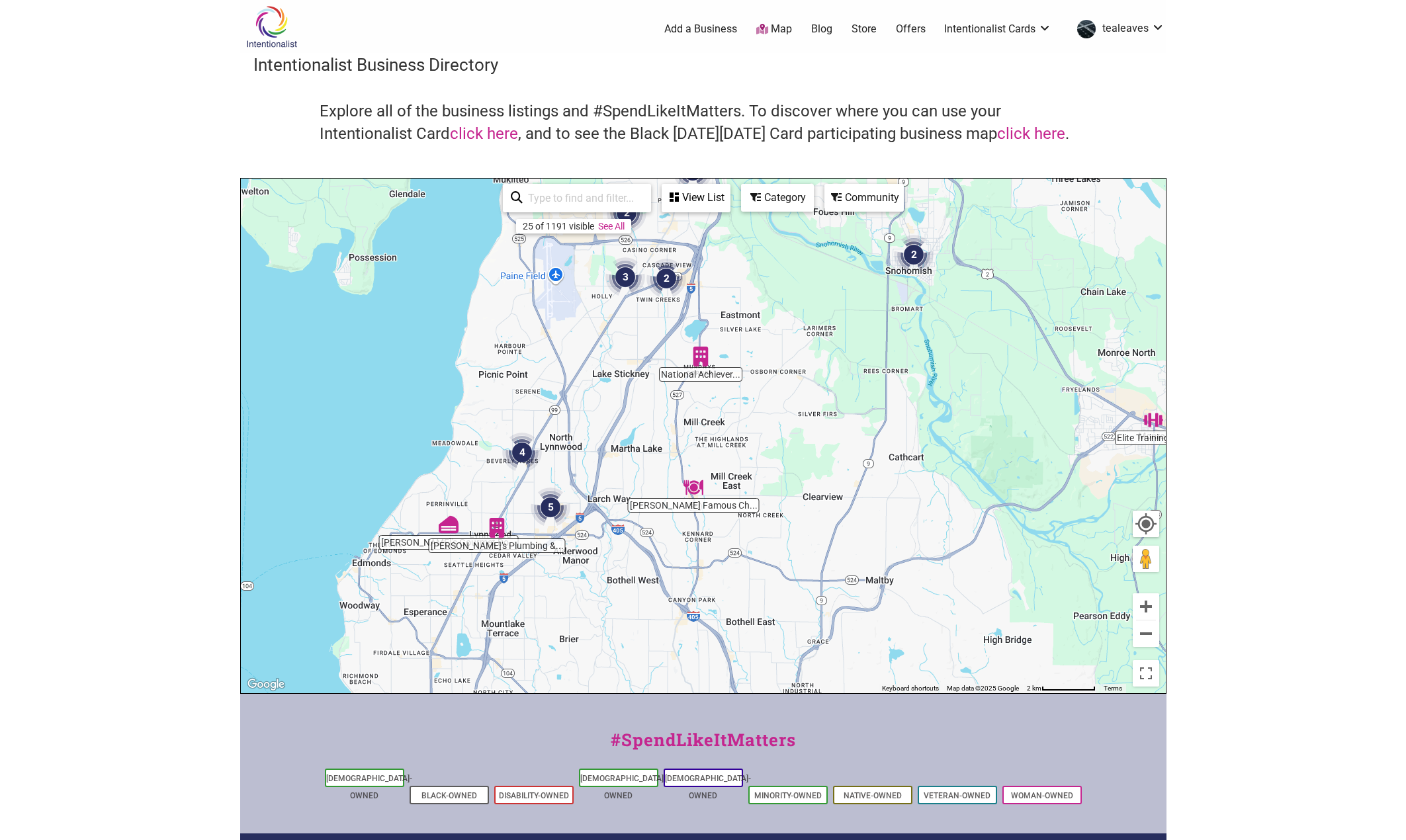
drag, startPoint x: 735, startPoint y: 439, endPoint x: 826, endPoint y: 359, distance: 121.2
click at [830, 348] on div "To navigate, press the arrow keys." at bounding box center [703, 436] width 924 height 515
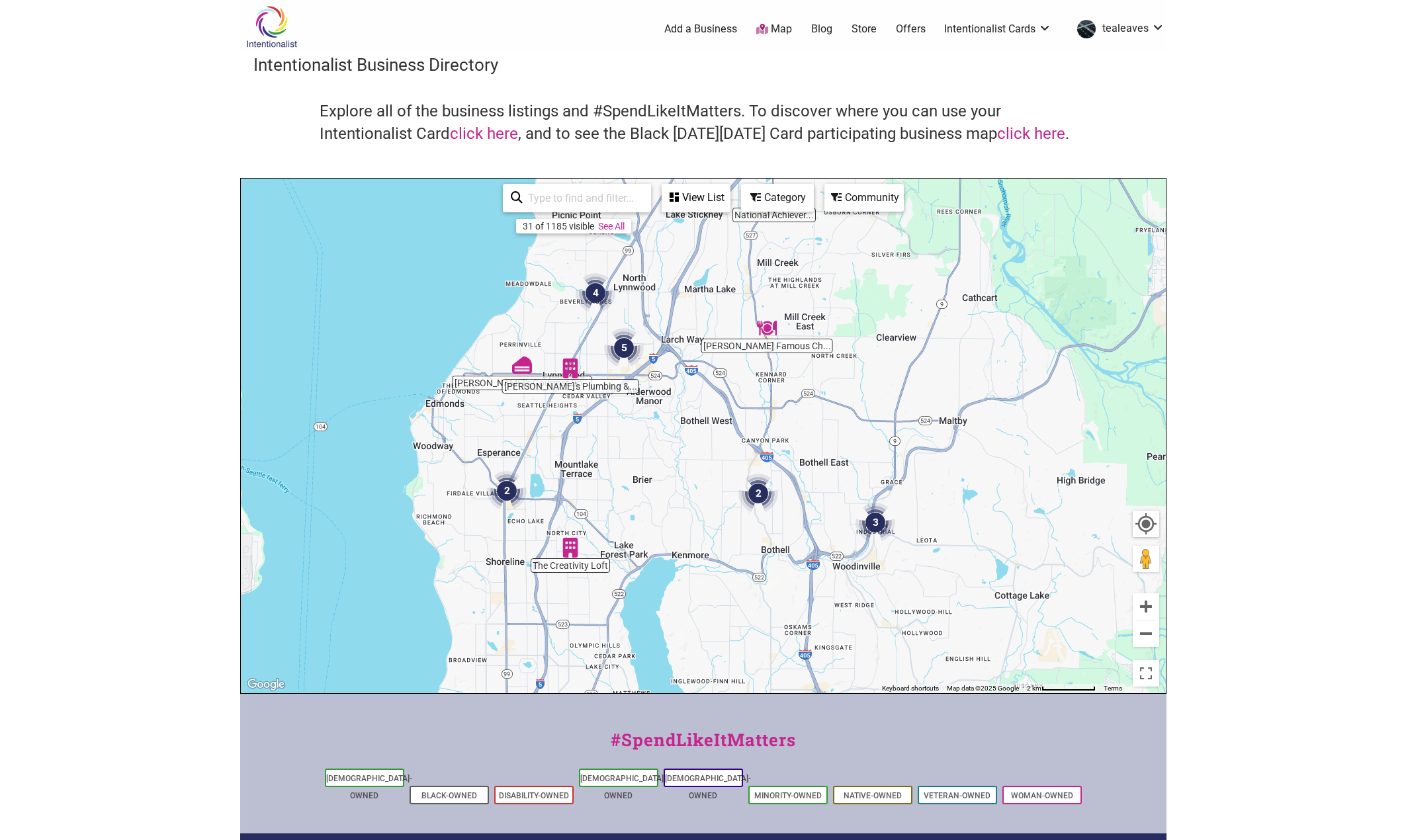
drag, startPoint x: 697, startPoint y: 509, endPoint x: 765, endPoint y: 381, distance: 144.9
click at [765, 381] on div "To navigate, press the arrow keys." at bounding box center [703, 436] width 924 height 515
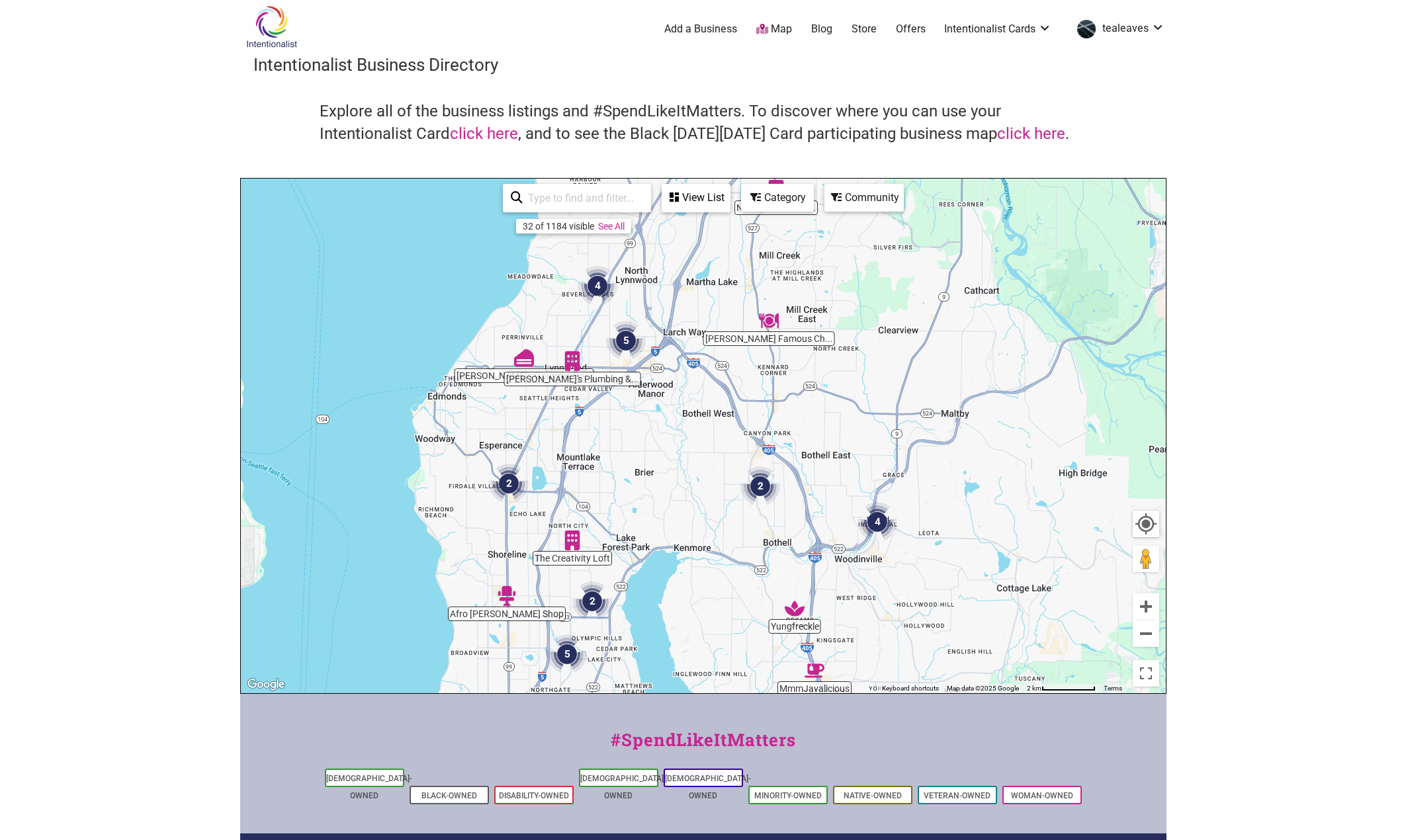
click at [628, 341] on img "5" at bounding box center [625, 340] width 40 height 40
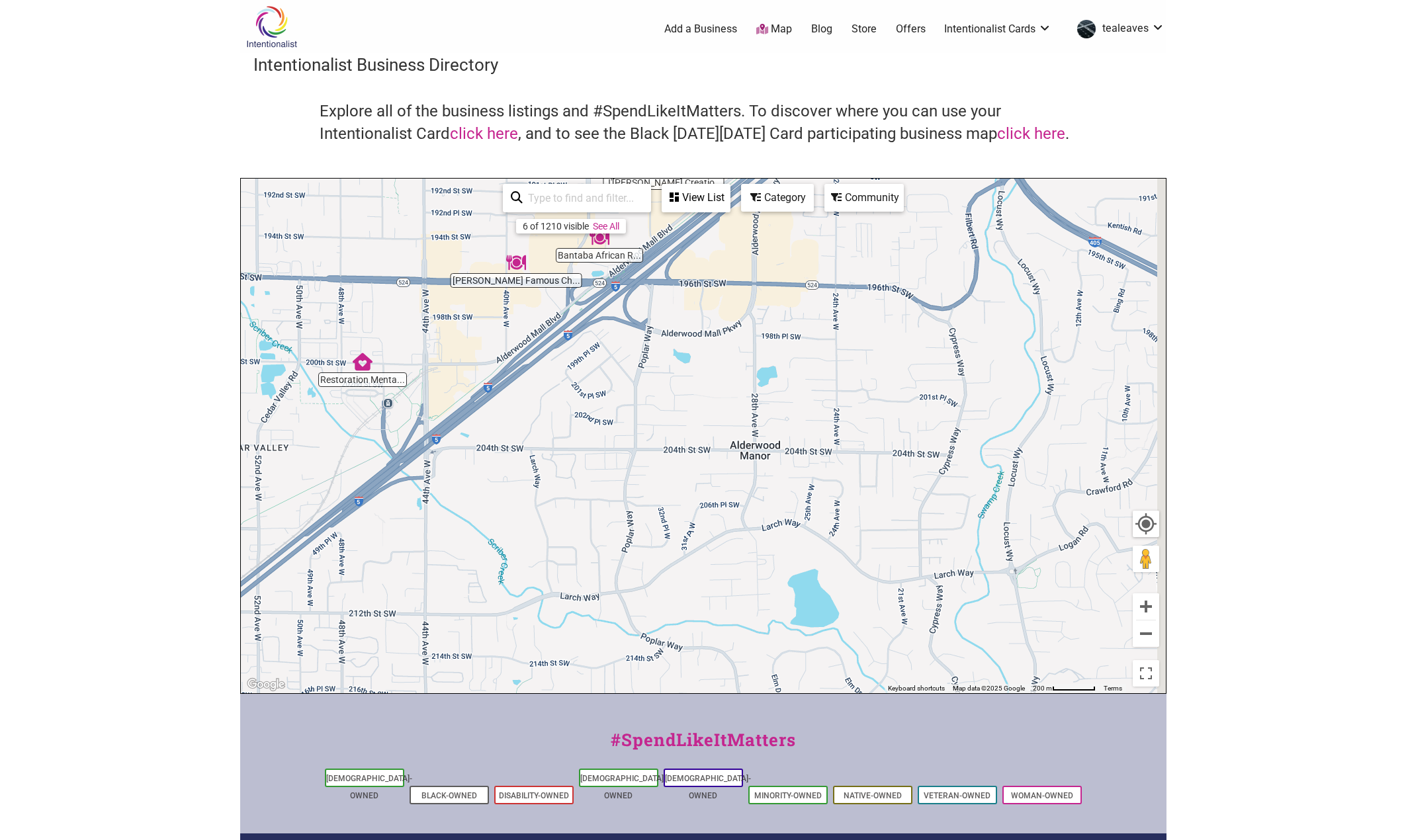
drag, startPoint x: 709, startPoint y: 511, endPoint x: 554, endPoint y: 318, distance: 247.5
click at [554, 318] on div "To navigate, press the arrow keys." at bounding box center [703, 436] width 924 height 515
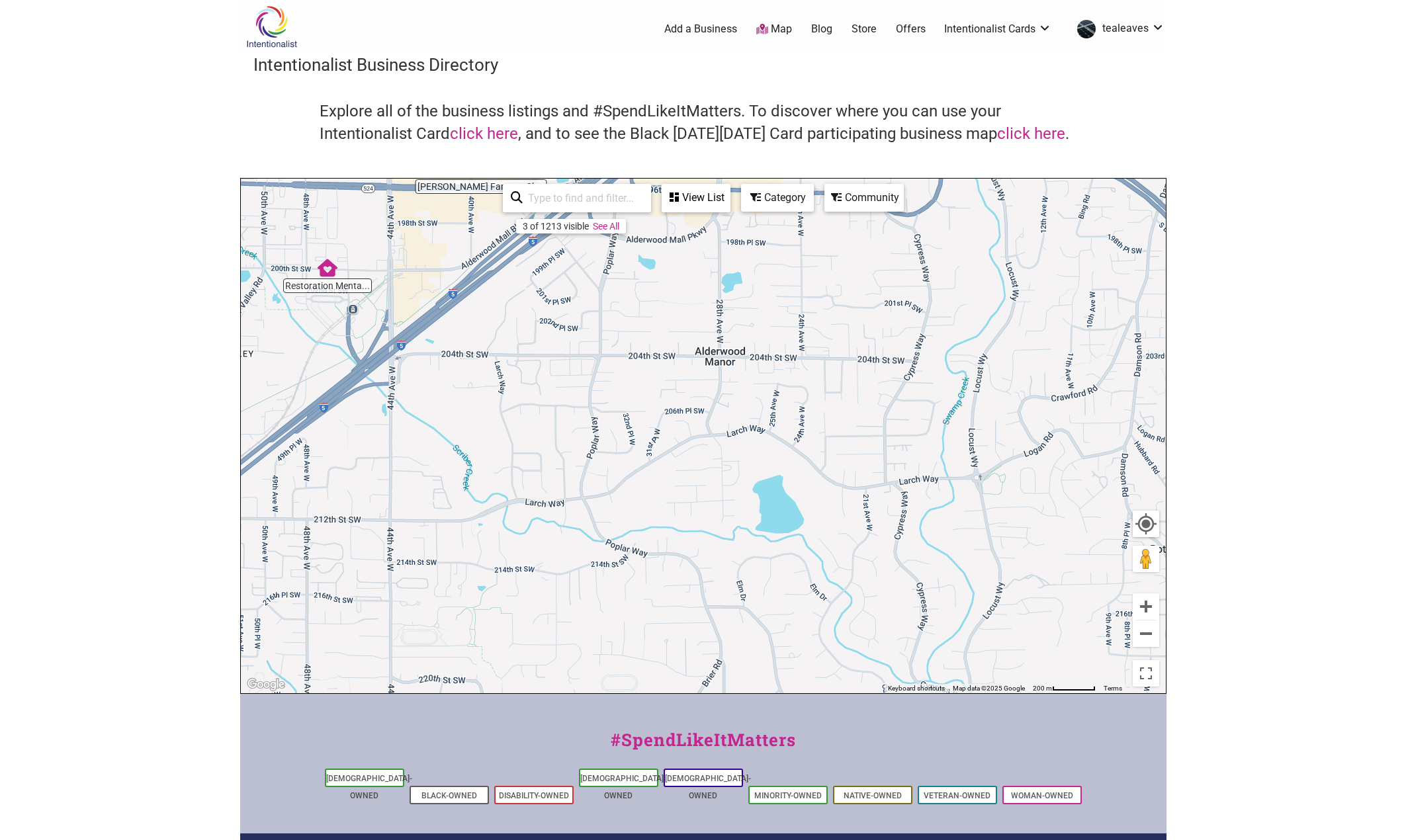
drag, startPoint x: 779, startPoint y: 584, endPoint x: 938, endPoint y: 543, distance: 164.2
click at [743, 476] on div "To navigate, press the arrow keys." at bounding box center [703, 436] width 924 height 515
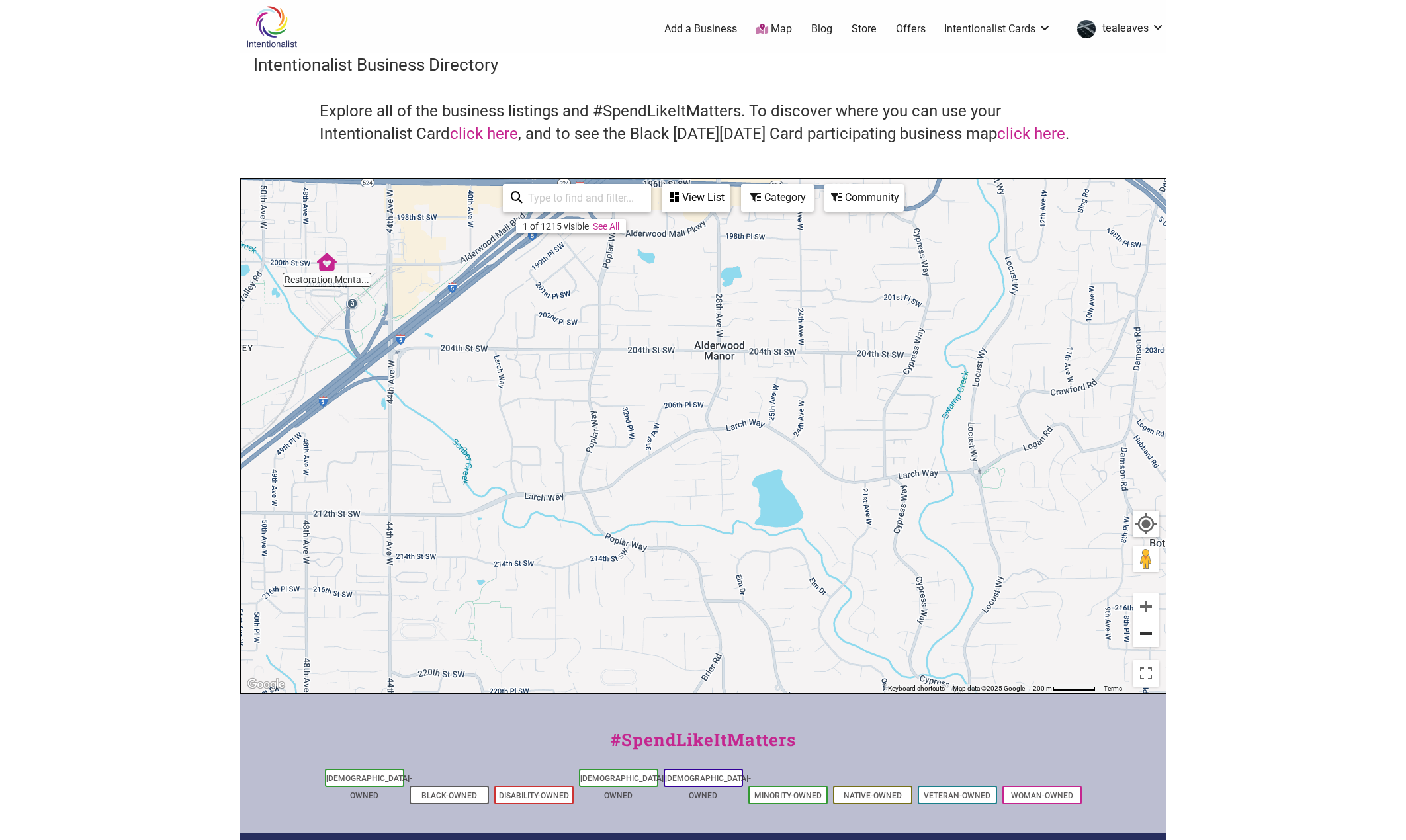
click at [1146, 631] on button "Zoom out" at bounding box center [1145, 633] width 27 height 27
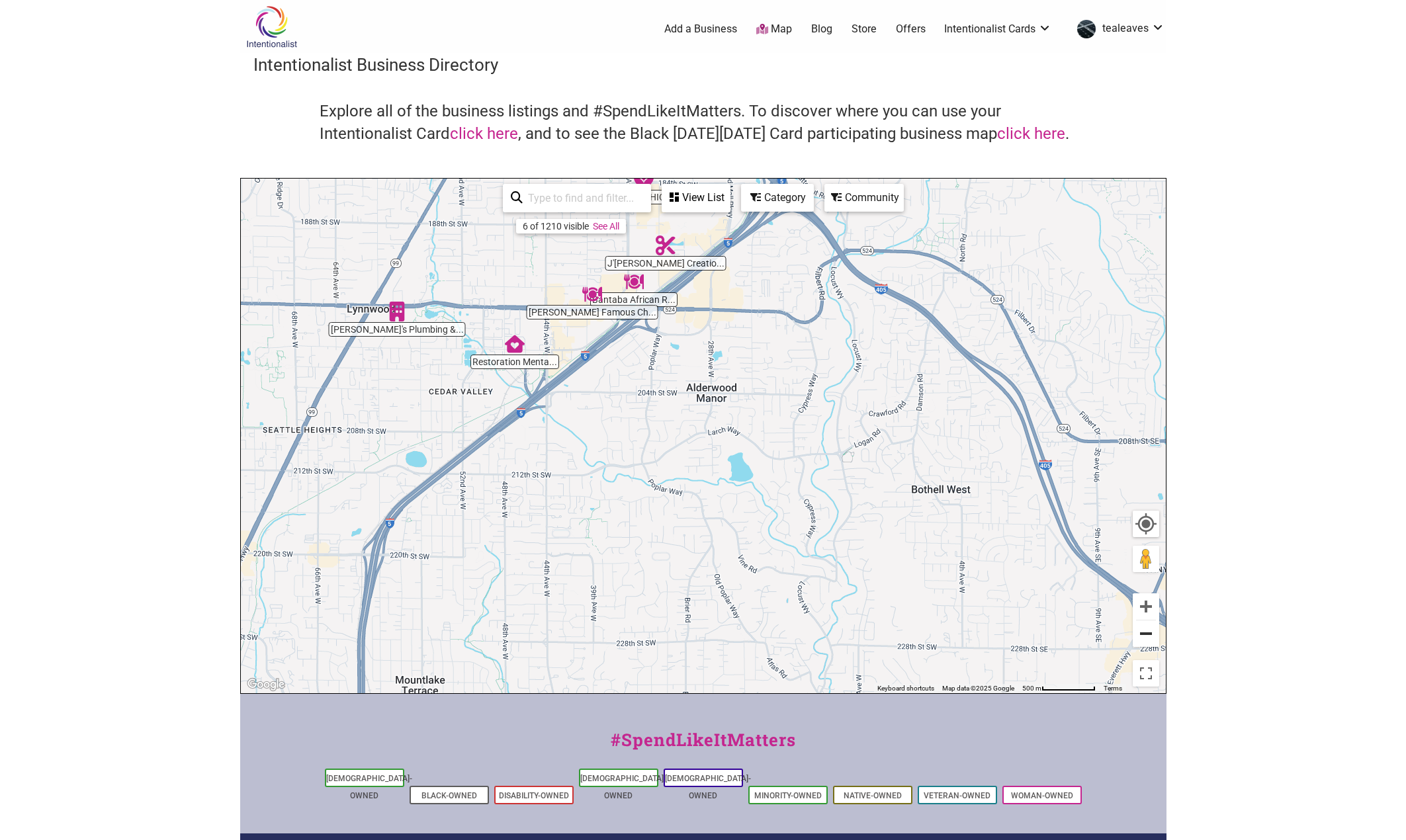
click at [1146, 631] on button "Zoom out" at bounding box center [1145, 633] width 27 height 27
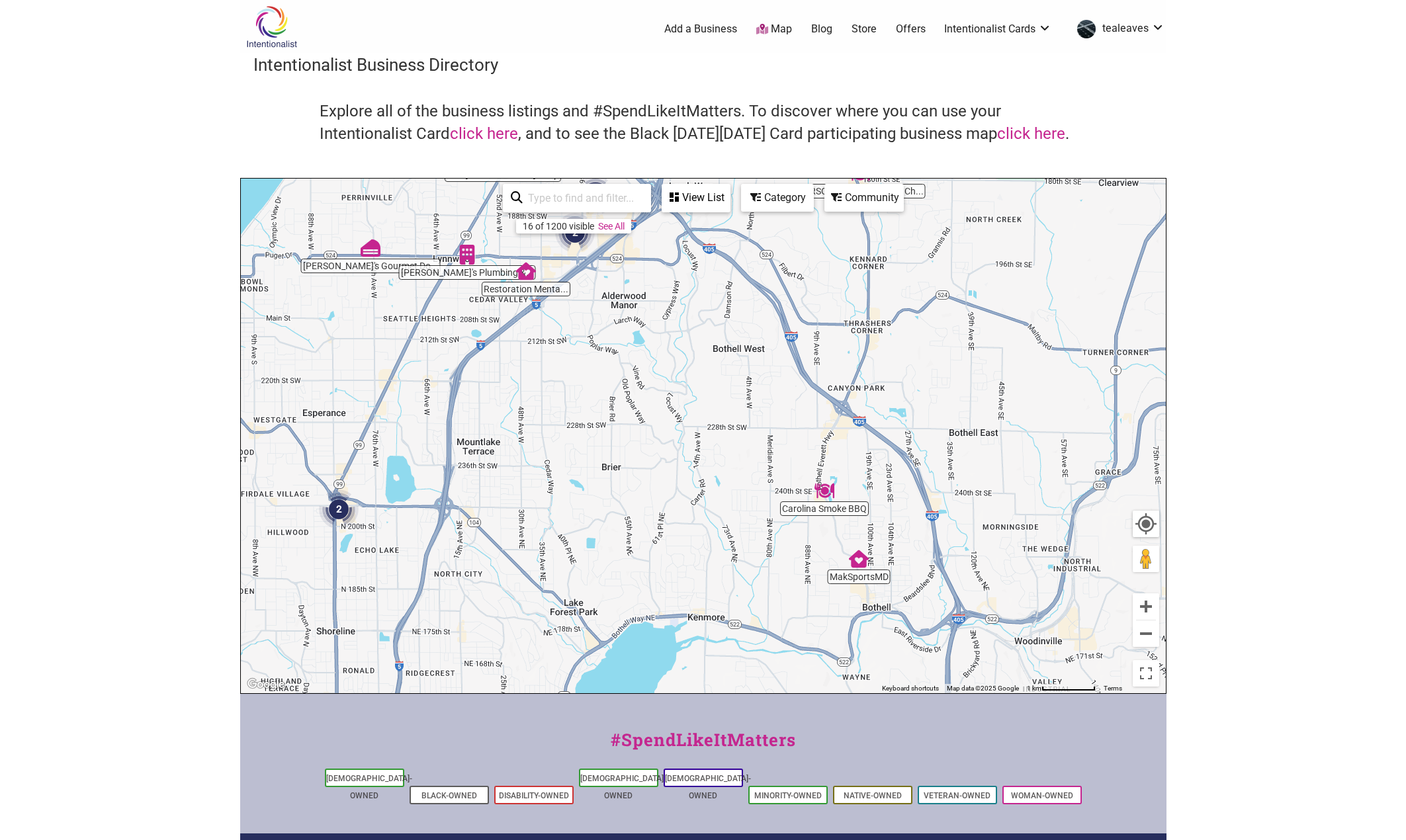
drag, startPoint x: 764, startPoint y: 619, endPoint x: 674, endPoint y: 495, distance: 153.2
click at [675, 497] on div "To navigate, press the arrow keys." at bounding box center [703, 436] width 924 height 515
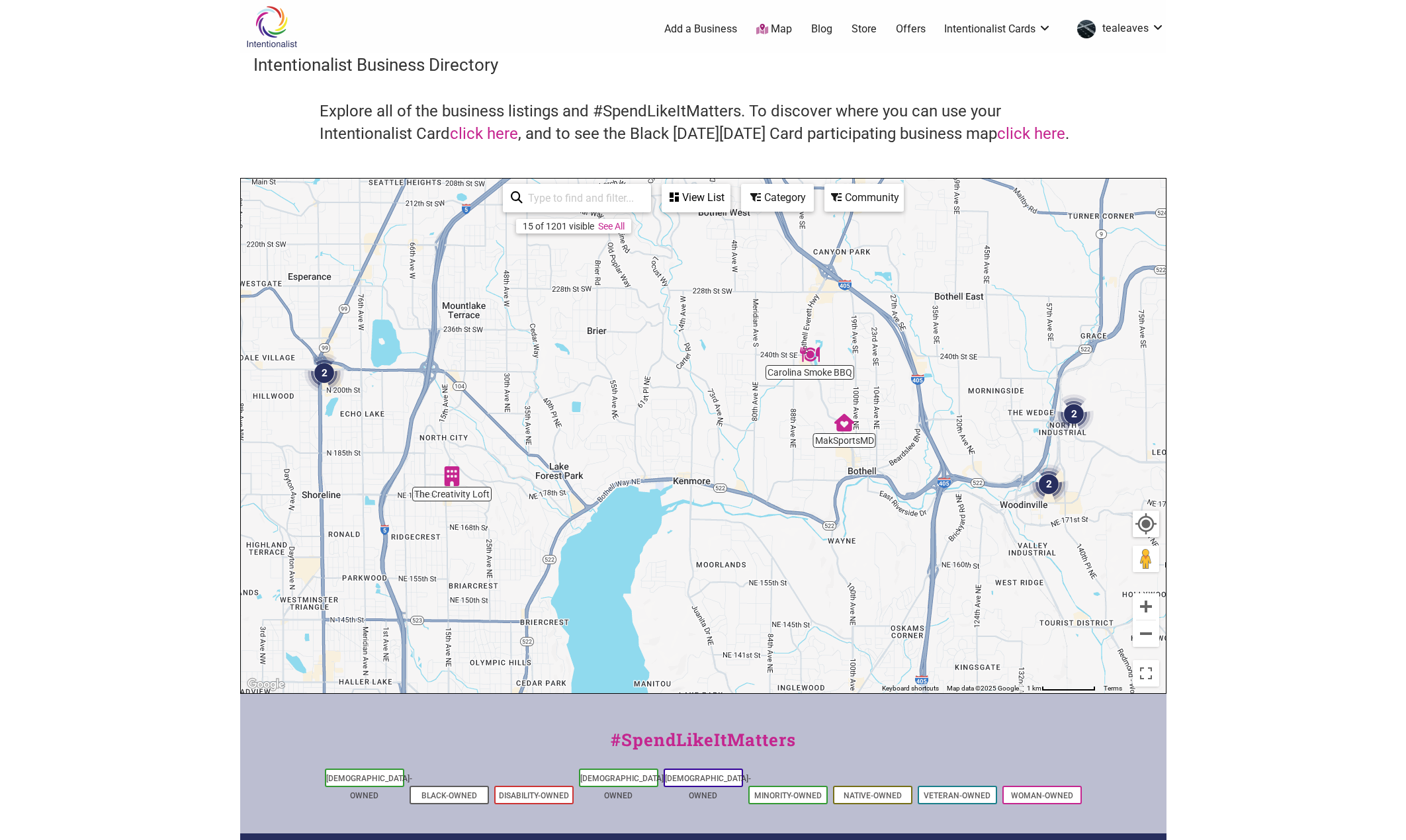
drag, startPoint x: 675, startPoint y: 606, endPoint x: 691, endPoint y: 494, distance: 113.1
click at [691, 494] on div "To navigate, press the arrow keys." at bounding box center [703, 436] width 924 height 515
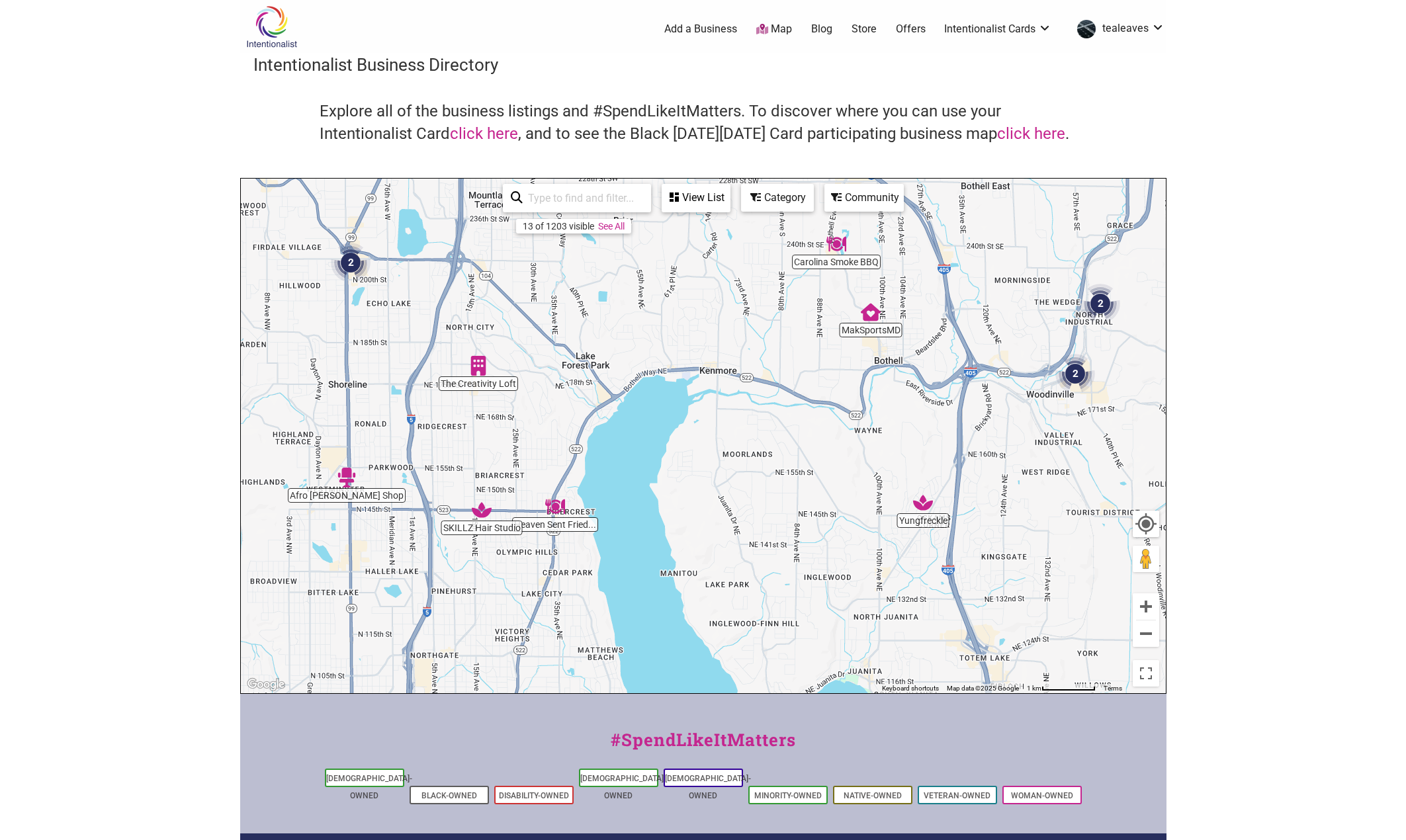
drag, startPoint x: 701, startPoint y: 538, endPoint x: 716, endPoint y: 455, distance: 84.3
click at [710, 470] on div "To navigate, press the arrow keys." at bounding box center [703, 436] width 924 height 515
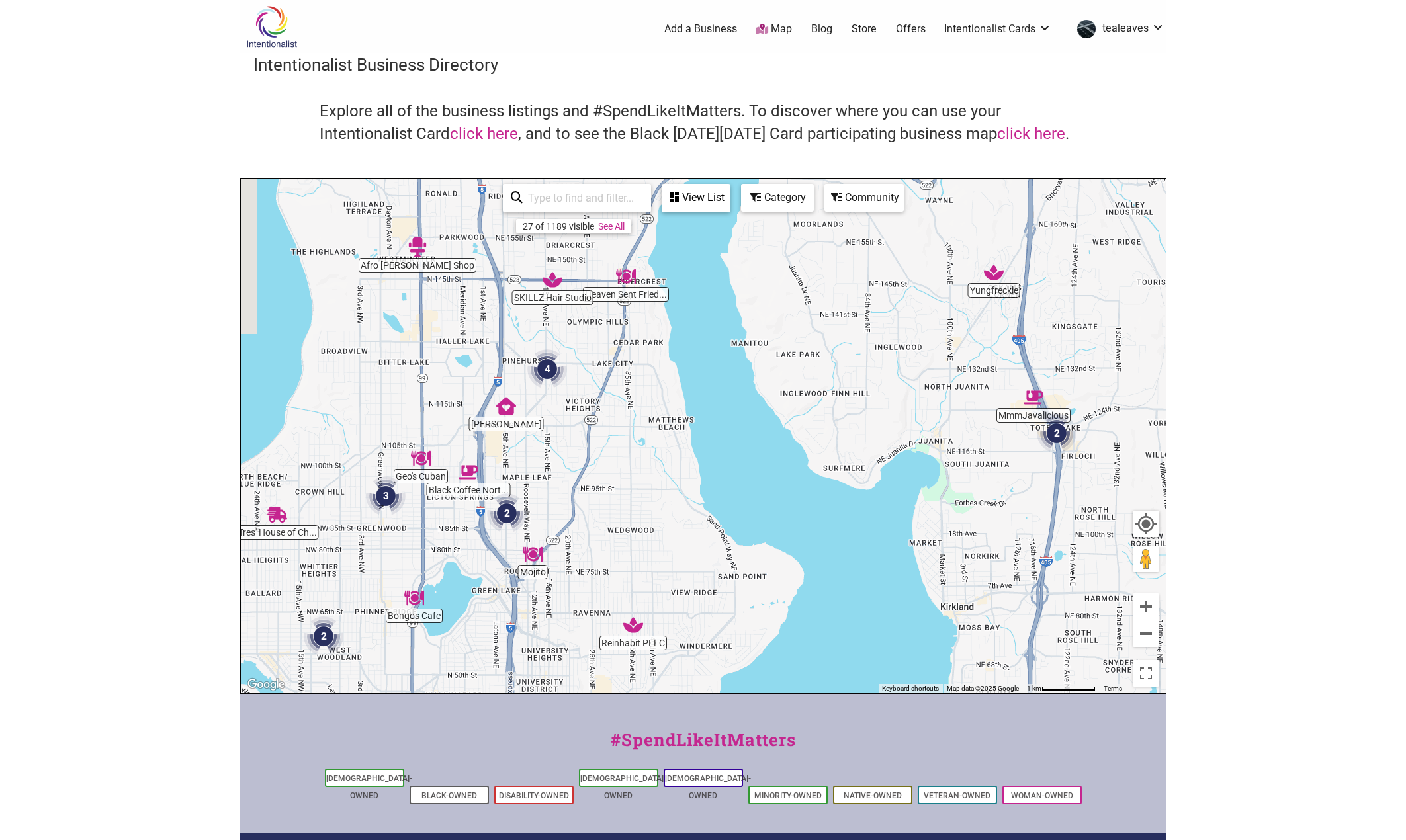
drag, startPoint x: 709, startPoint y: 572, endPoint x: 774, endPoint y: 507, distance: 91.9
click at [774, 511] on div "To navigate, press the arrow keys." at bounding box center [703, 436] width 924 height 515
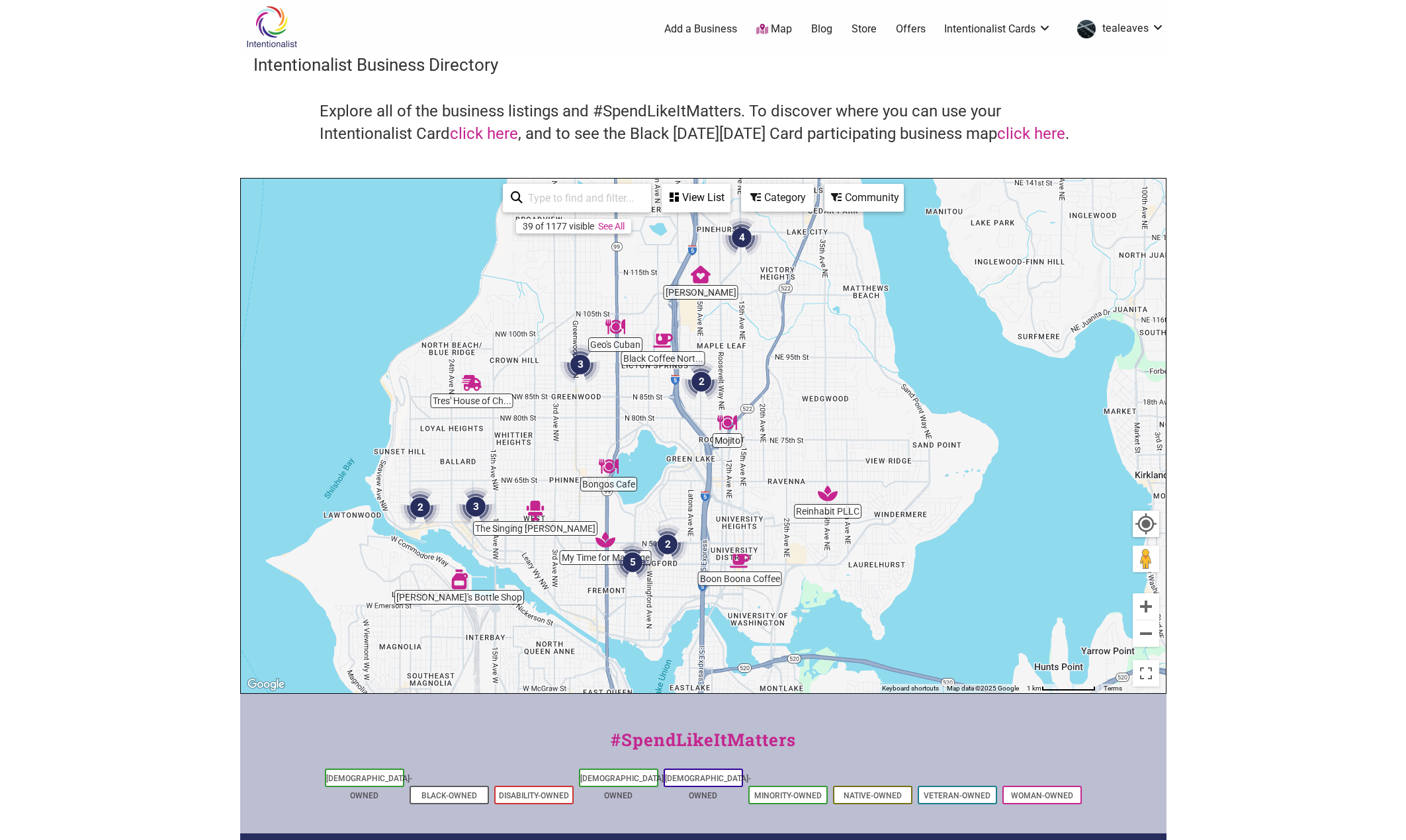
drag, startPoint x: 600, startPoint y: 630, endPoint x: 750, endPoint y: 549, distance: 170.5
click at [750, 549] on div "To navigate, press the arrow keys." at bounding box center [703, 436] width 924 height 515
click at [1145, 605] on button "Zoom in" at bounding box center [1145, 607] width 27 height 27
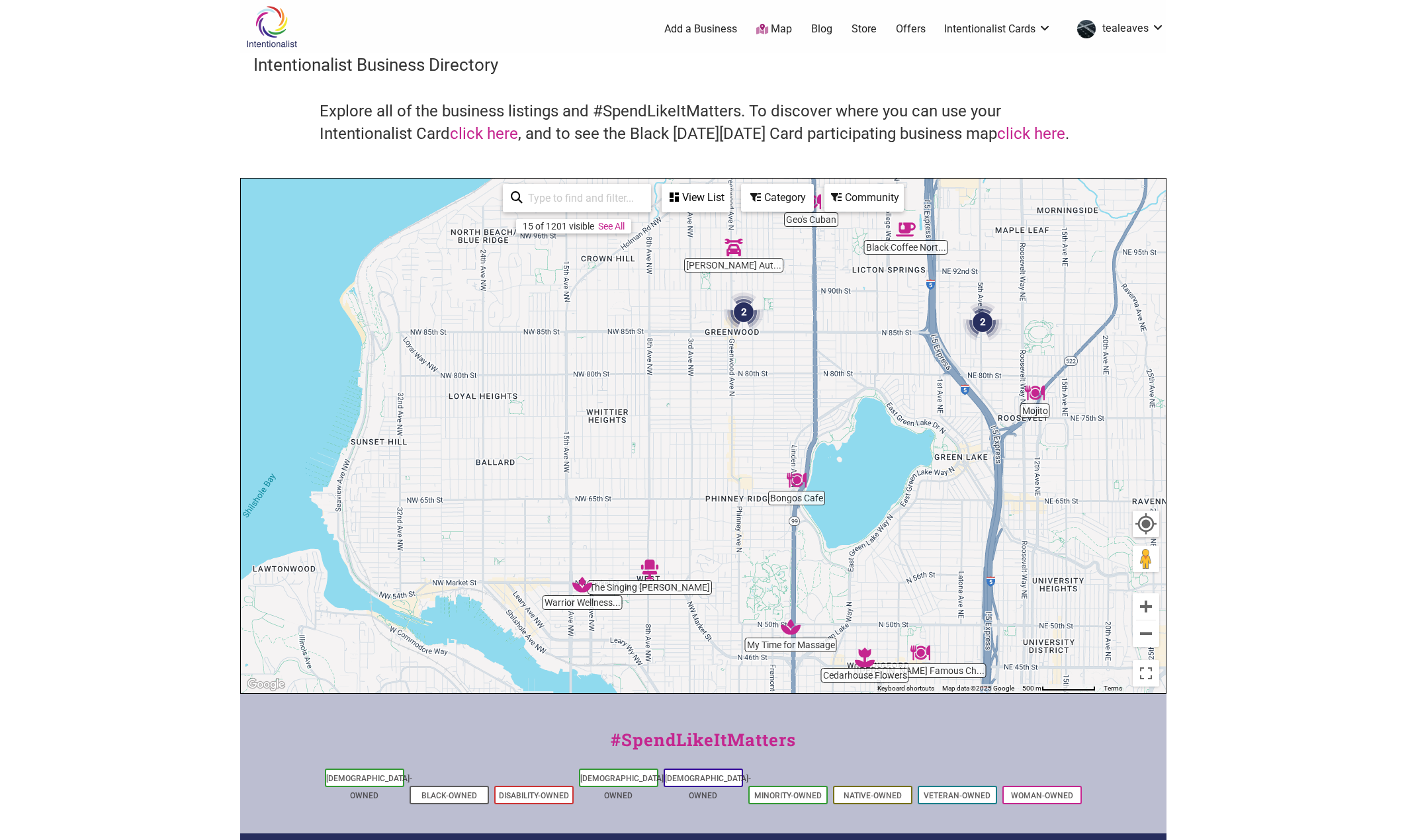
drag, startPoint x: 691, startPoint y: 521, endPoint x: 1001, endPoint y: 499, distance: 310.8
click at [1001, 499] on div "To navigate, press the arrow keys." at bounding box center [703, 436] width 924 height 515
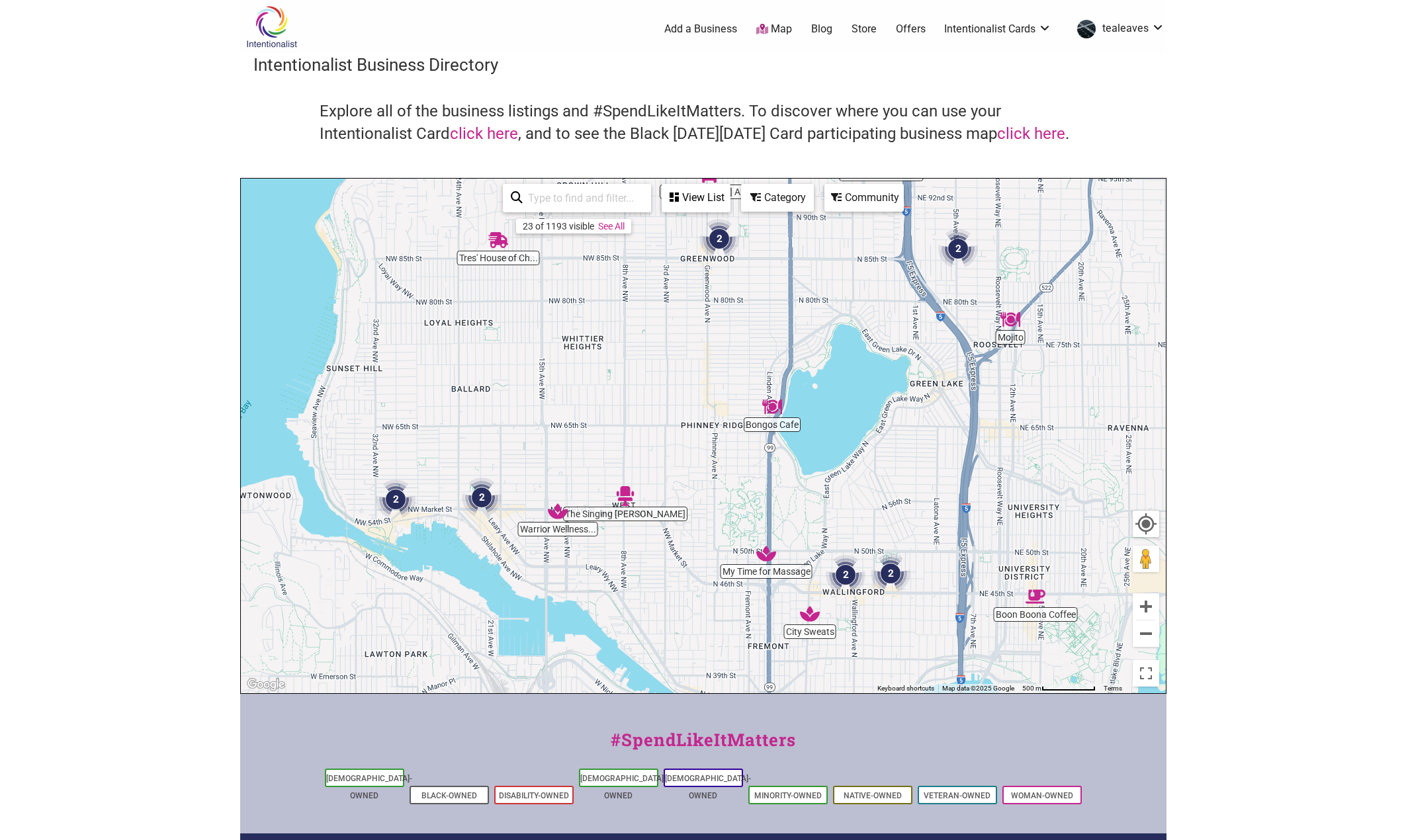
drag, startPoint x: 1015, startPoint y: 589, endPoint x: 992, endPoint y: 530, distance: 63.3
click at [992, 530] on div "To navigate, press the arrow keys." at bounding box center [703, 436] width 924 height 515
click at [783, 412] on div "To navigate, press the arrow keys." at bounding box center [703, 436] width 924 height 515
click at [776, 413] on img "Bongos Cafe" at bounding box center [772, 407] width 20 height 20
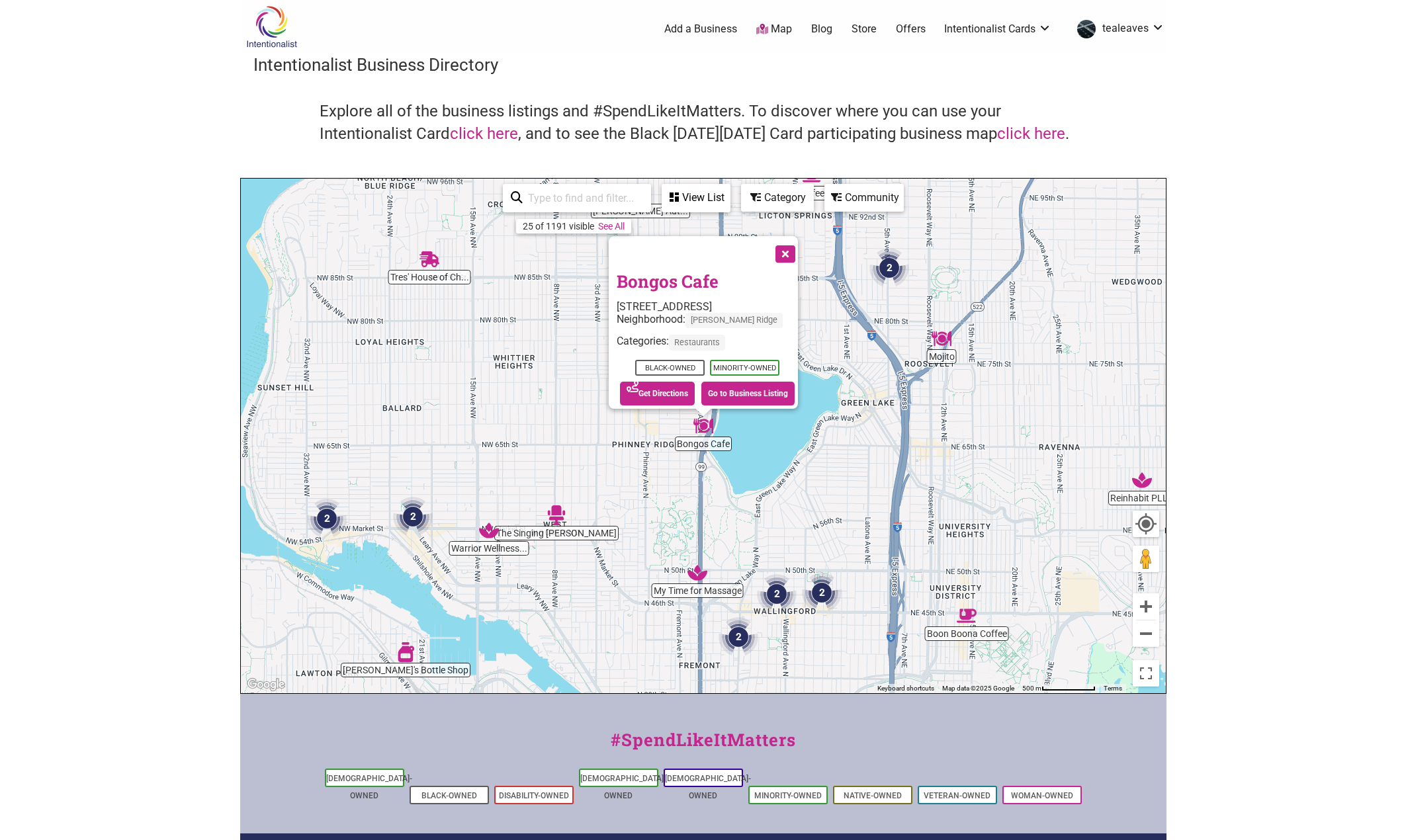
click at [883, 461] on div "To navigate, press the arrow keys. Bongos Cafe 6501 Aurora Ave N, Seattle, WA 9…" at bounding box center [703, 436] width 924 height 515
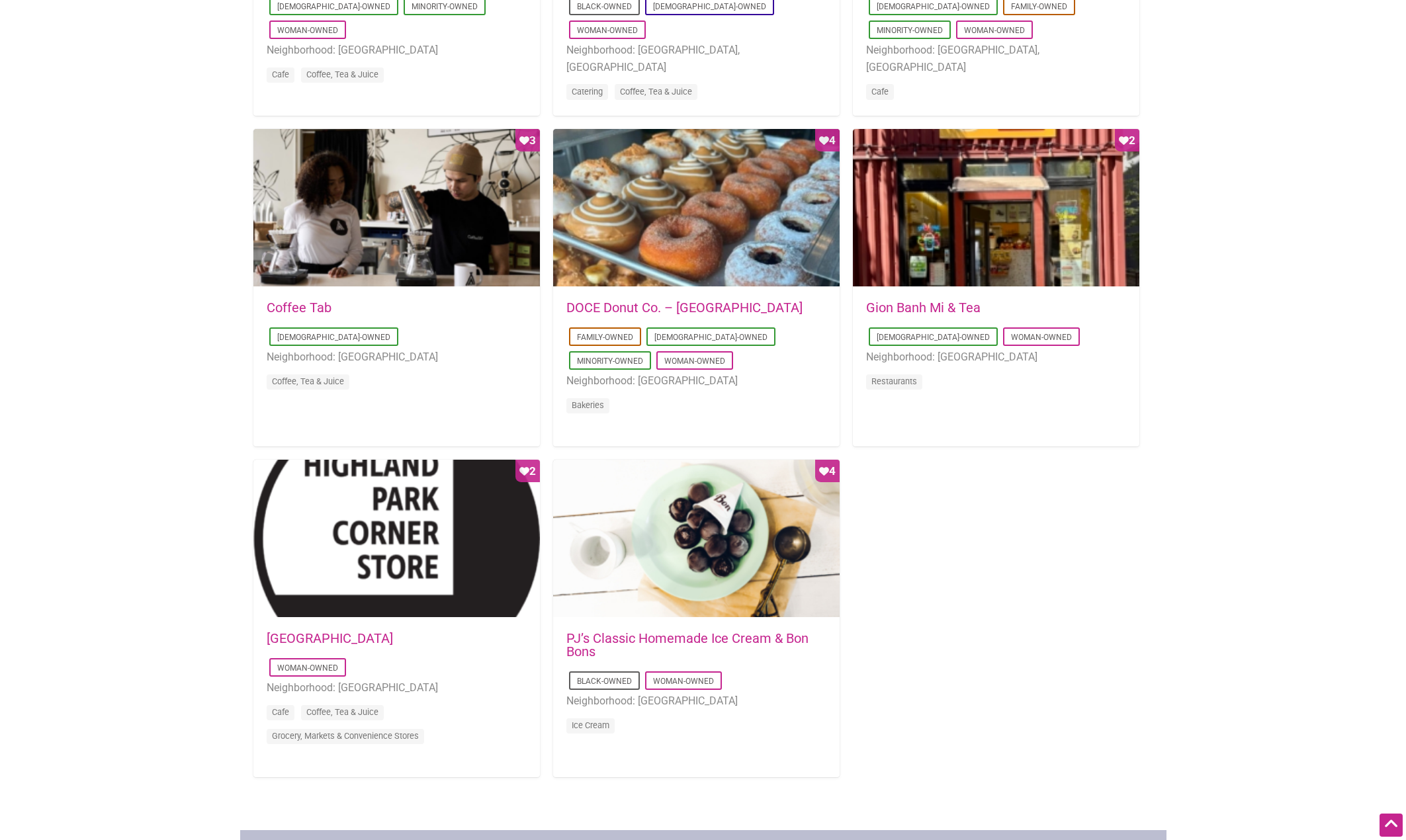
scroll to position [926, 0]
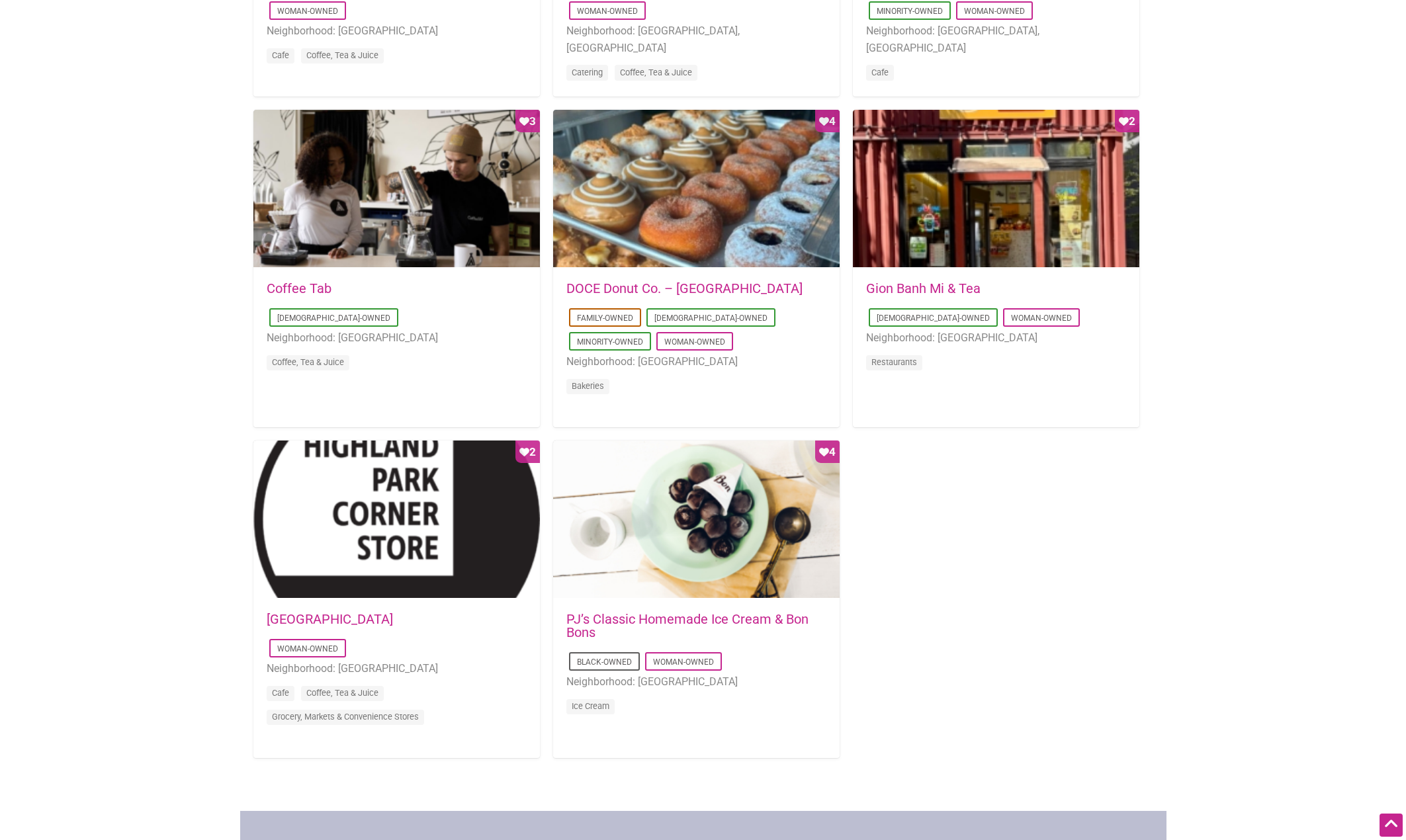
click at [634, 615] on link "PJ’s Classic Homemade Ice Cream & Bon Bons" at bounding box center [686, 626] width 242 height 29
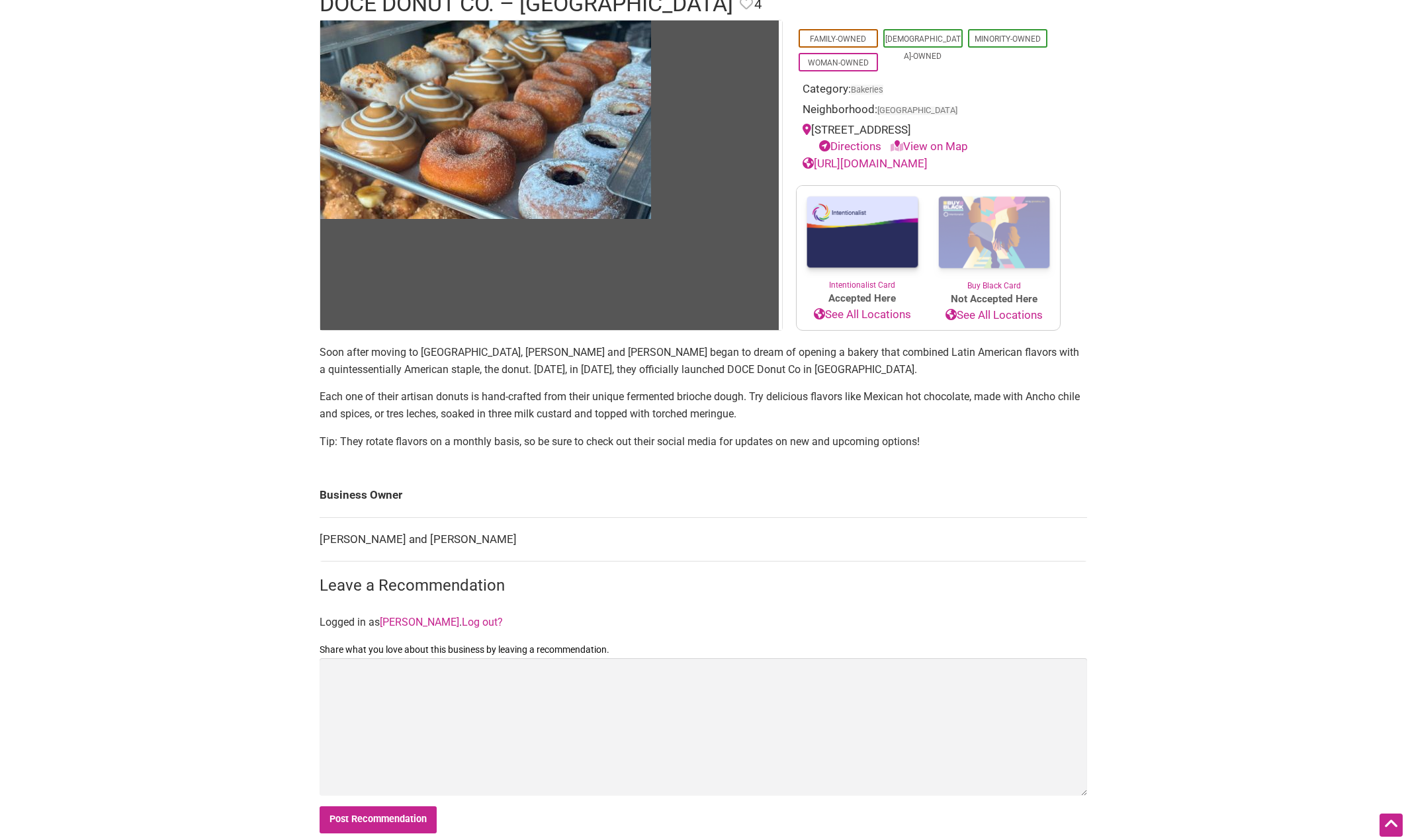
scroll to position [529, 0]
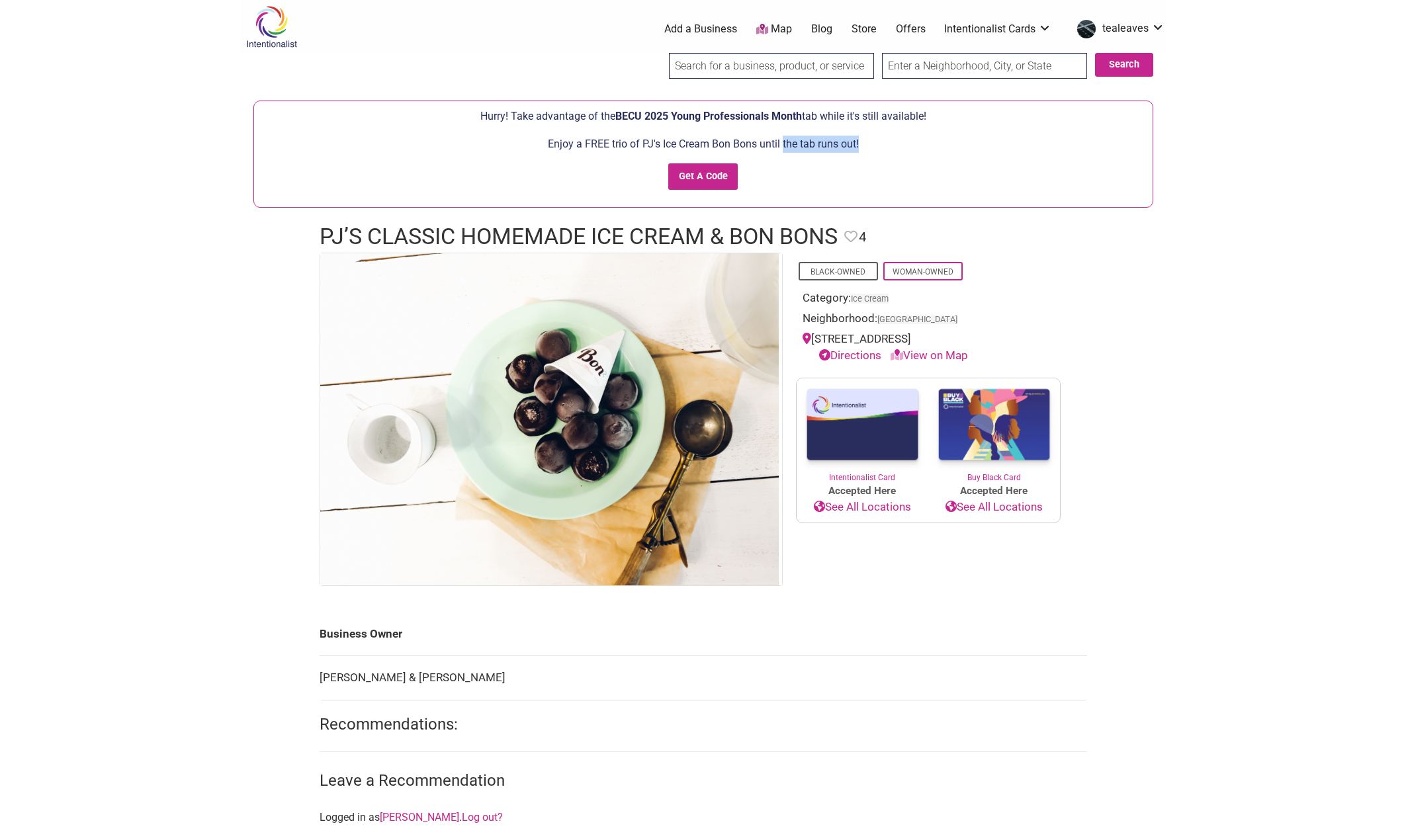
drag, startPoint x: 784, startPoint y: 151, endPoint x: 790, endPoint y: 154, distance: 6.7
click at [790, 154] on div "Enjoy a FREE trio of PJ's Ice Cream Bon Bons until the tab runs out! Get A Code" at bounding box center [703, 168] width 885 height 65
click at [683, 136] on p "Enjoy a FREE trio of PJ's Ice Cream Bon Bons until the tab runs out!" at bounding box center [703, 144] width 885 height 17
drag, startPoint x: 664, startPoint y: 142, endPoint x: 757, endPoint y: 142, distance: 93.0
click at [757, 142] on p "Enjoy a FREE trio of PJ's Ice Cream Bon Bons until the tab runs out!" at bounding box center [703, 144] width 885 height 17
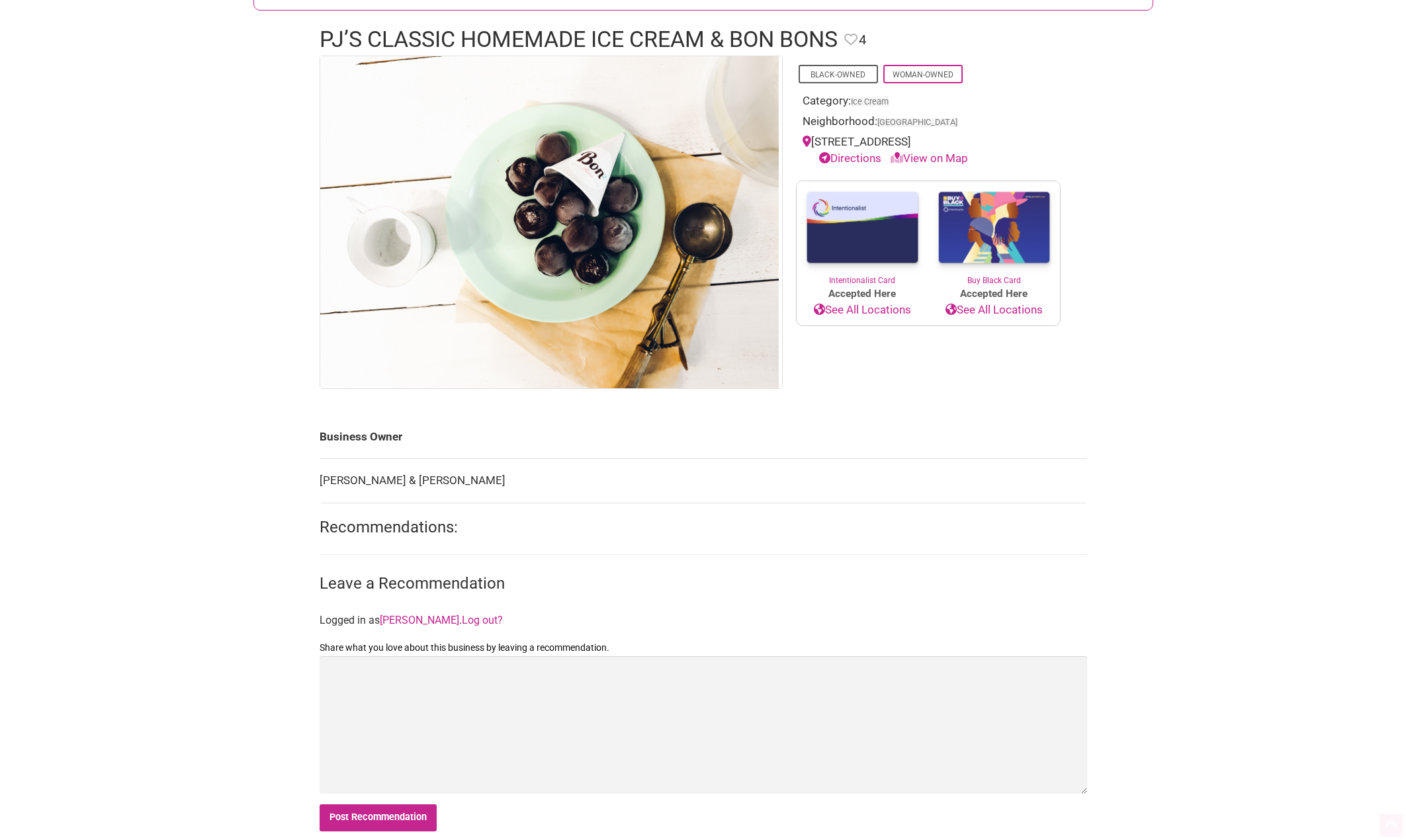
scroll to position [199, 0]
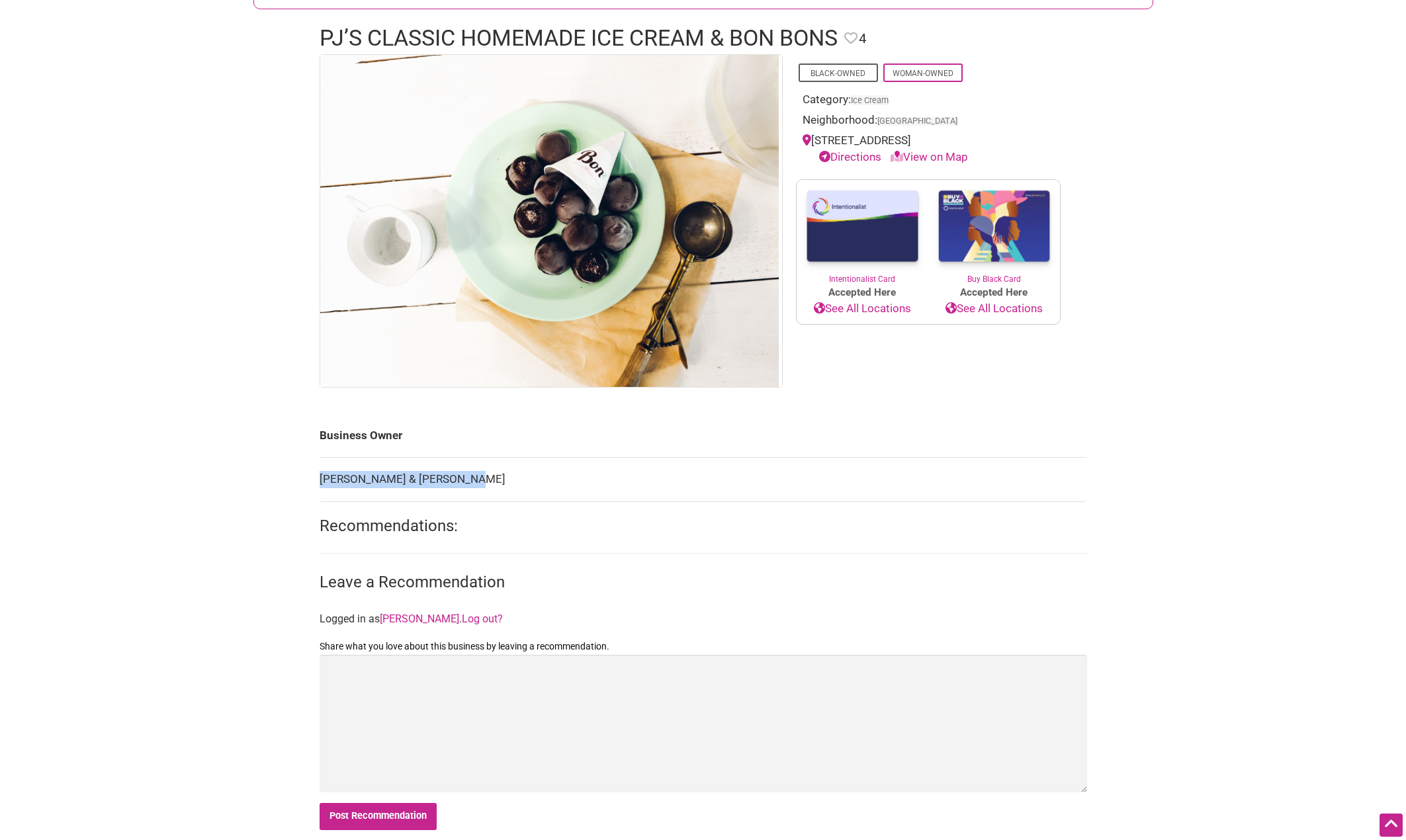
drag, startPoint x: 469, startPoint y: 481, endPoint x: 321, endPoint y: 482, distance: 148.0
click at [321, 482] on td "Michelle & Danielle Forbes" at bounding box center [703, 480] width 767 height 44
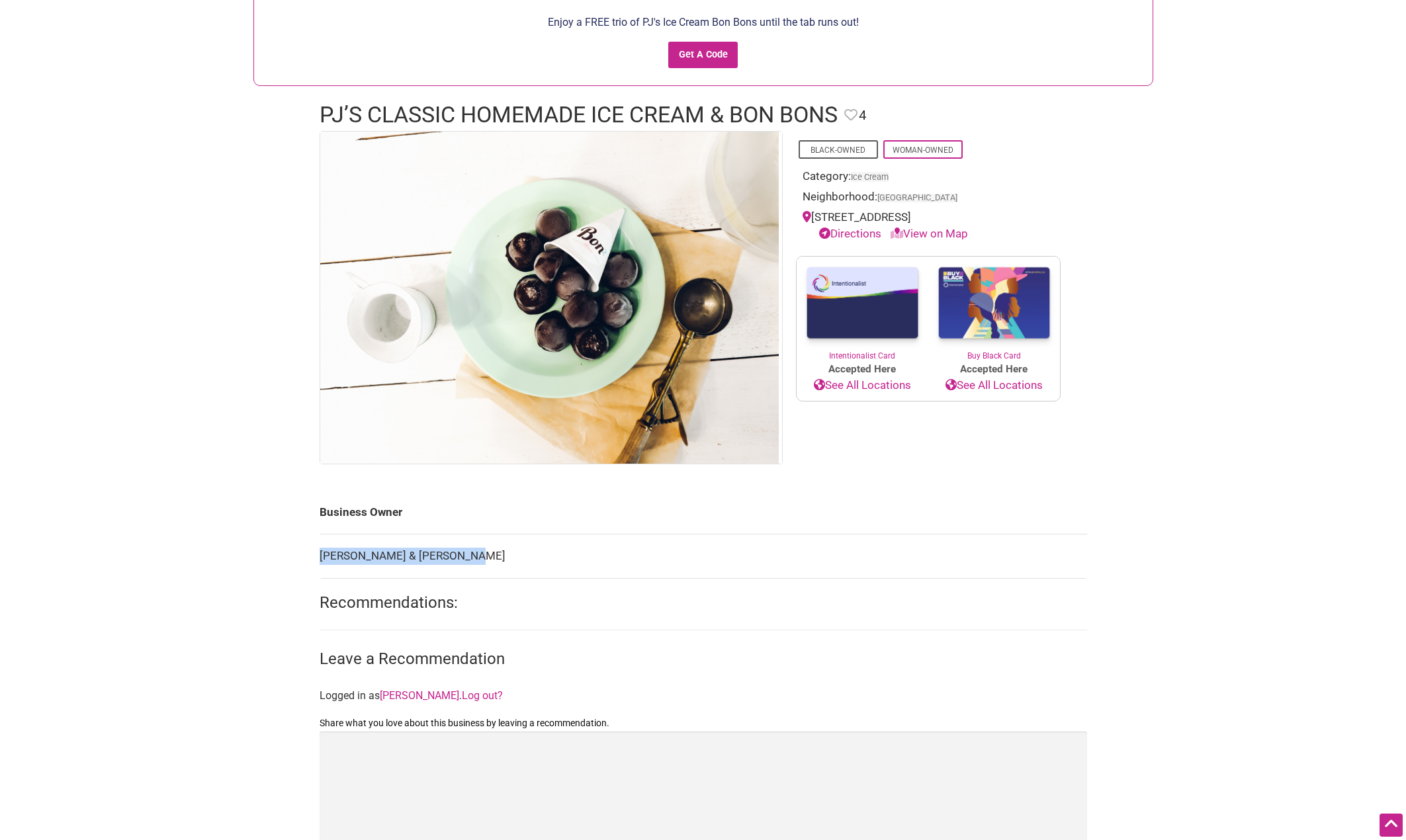
scroll to position [0, 0]
